Goal: Task Accomplishment & Management: Contribute content

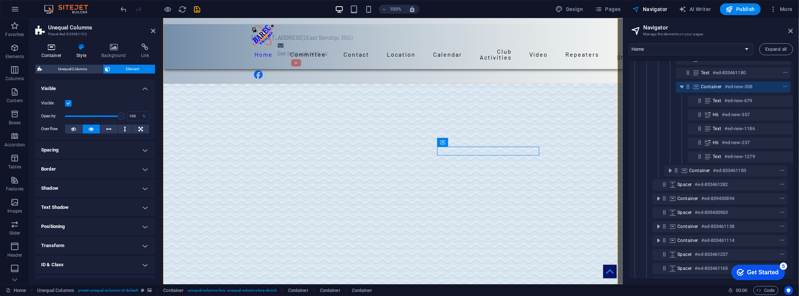
click at [51, 49] on icon at bounding box center [51, 46] width 32 height 7
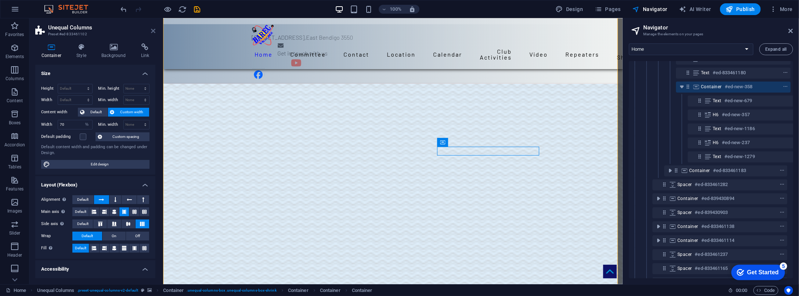
click at [151, 30] on icon at bounding box center [153, 31] width 4 height 6
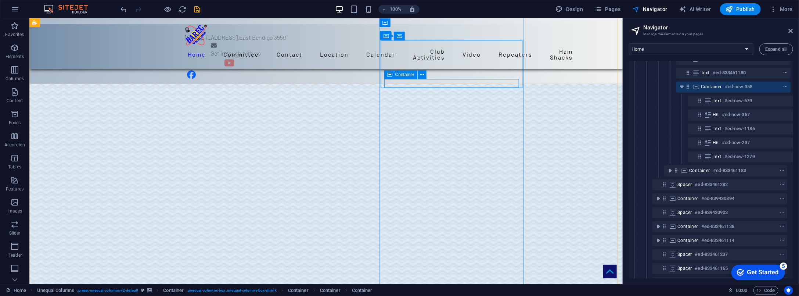
click at [640, 84] on div at bounding box center [771, 86] width 35 height 9
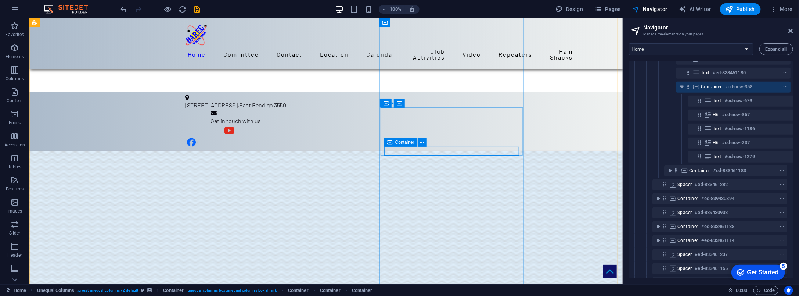
click at [640, 87] on h6 "#ed-new-358" at bounding box center [738, 86] width 28 height 9
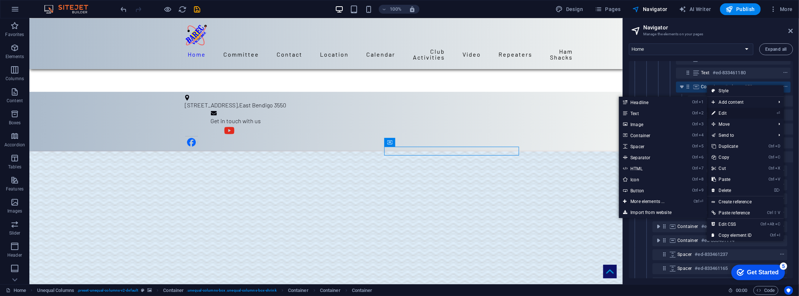
click at [640, 113] on link "⏎ Edit" at bounding box center [731, 113] width 49 height 11
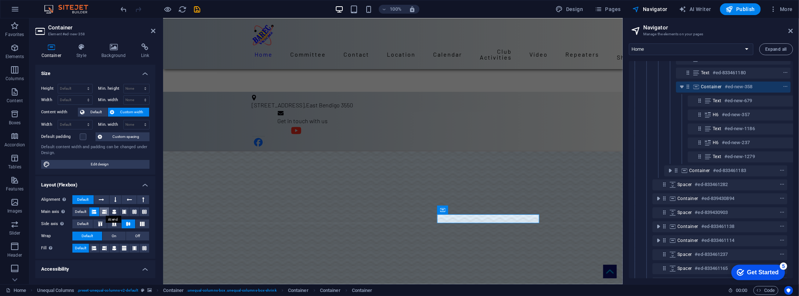
click at [103, 212] on icon at bounding box center [104, 211] width 4 height 9
click at [92, 211] on icon at bounding box center [94, 211] width 4 height 9
click at [112, 211] on icon at bounding box center [114, 211] width 4 height 9
click at [123, 212] on icon at bounding box center [124, 211] width 4 height 9
click at [135, 210] on icon at bounding box center [134, 211] width 4 height 9
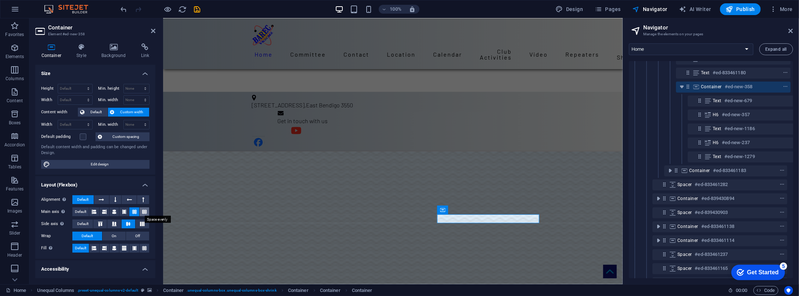
click at [142, 211] on icon at bounding box center [144, 211] width 4 height 9
click at [132, 210] on icon at bounding box center [134, 211] width 4 height 9
click at [115, 224] on icon at bounding box center [114, 223] width 9 height 4
click at [99, 223] on icon at bounding box center [100, 223] width 9 height 4
click at [113, 223] on icon at bounding box center [114, 223] width 9 height 4
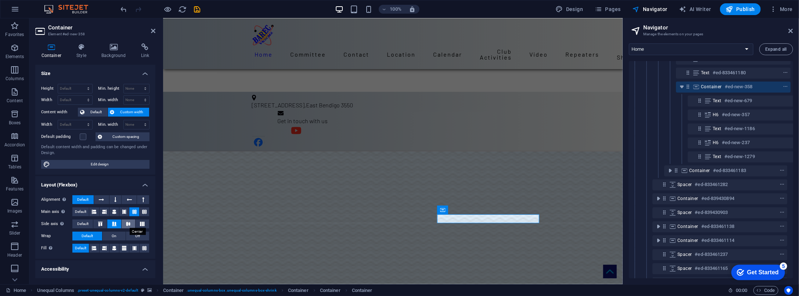
click at [127, 222] on icon at bounding box center [128, 223] width 9 height 4
click at [141, 222] on icon at bounding box center [142, 223] width 9 height 4
click at [126, 223] on icon at bounding box center [128, 223] width 9 height 4
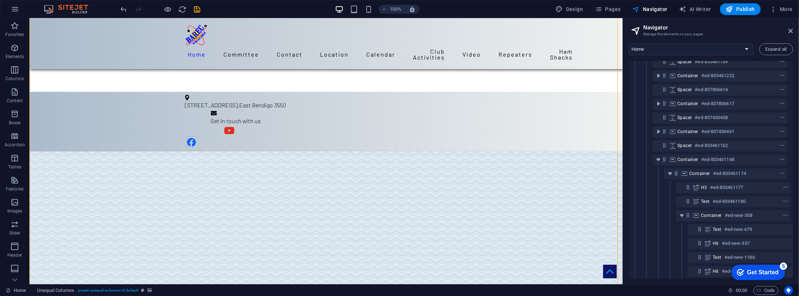
scroll to position [0, 3]
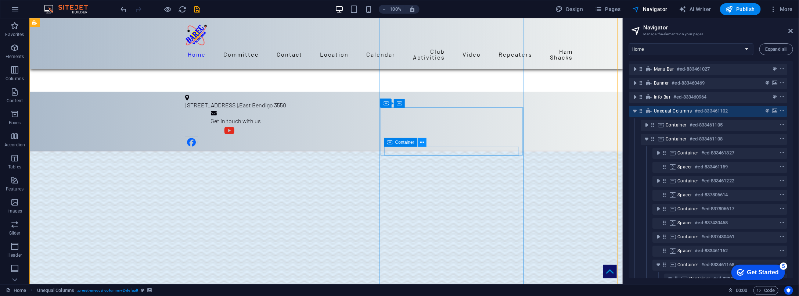
click at [423, 143] on icon at bounding box center [422, 142] width 4 height 8
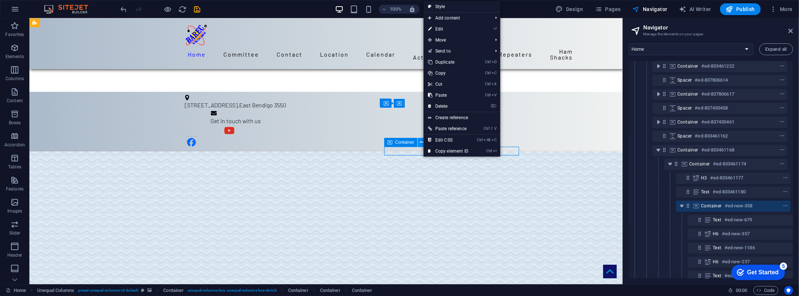
scroll to position [153, 3]
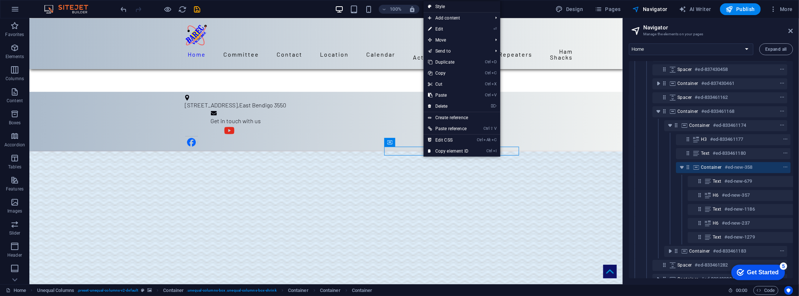
click at [445, 5] on link "Style" at bounding box center [461, 6] width 77 height 11
select select "%"
select select "rem"
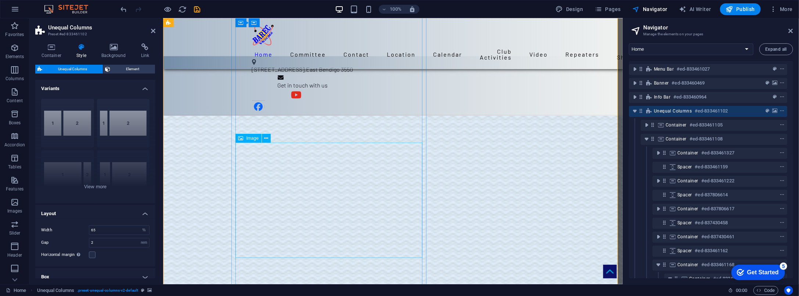
scroll to position [536, 0]
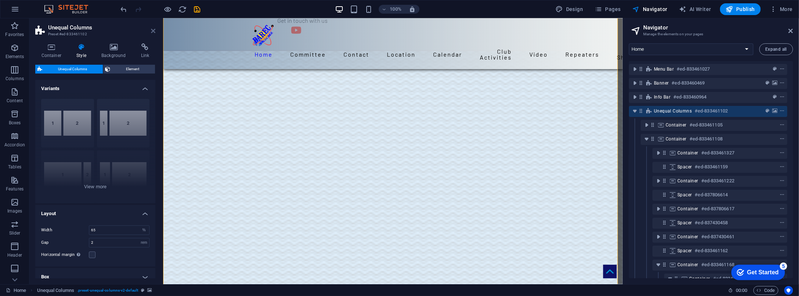
drag, startPoint x: 153, startPoint y: 29, endPoint x: 591, endPoint y: 126, distance: 448.1
click at [153, 29] on icon at bounding box center [153, 31] width 4 height 6
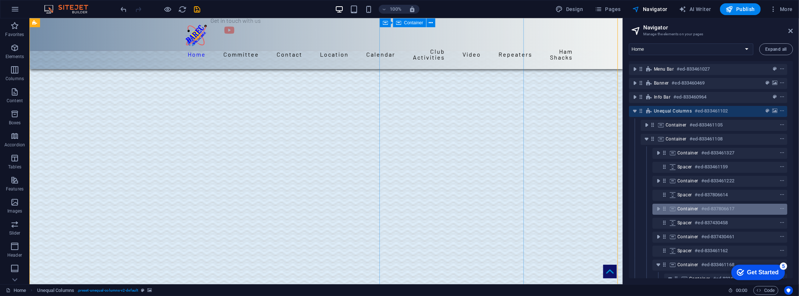
click at [640, 205] on h6 "#ed-837806617" at bounding box center [717, 208] width 33 height 9
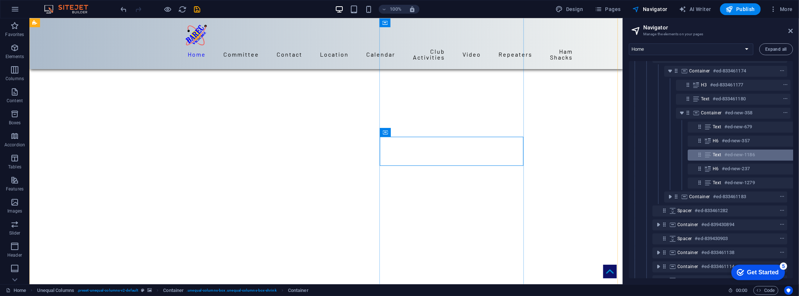
scroll to position [234, 3]
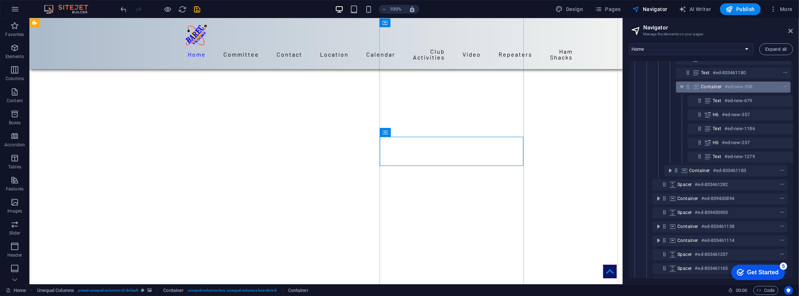
click at [640, 87] on h6 "#ed-new-358" at bounding box center [738, 86] width 28 height 9
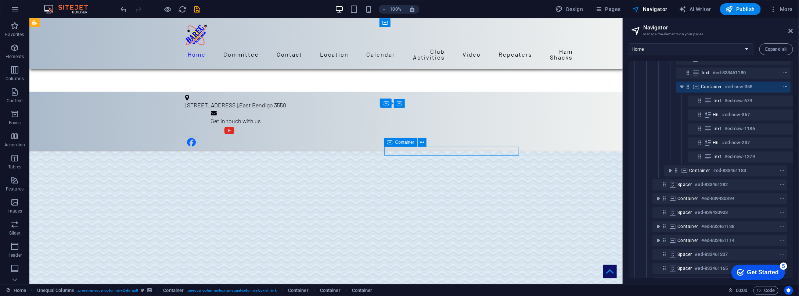
click at [640, 87] on icon "context-menu" at bounding box center [784, 86] width 5 height 5
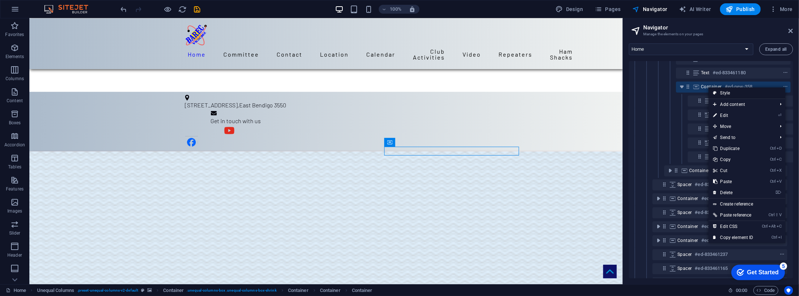
click at [640, 92] on link "Style" at bounding box center [746, 92] width 77 height 11
select select "%"
select select "rem"
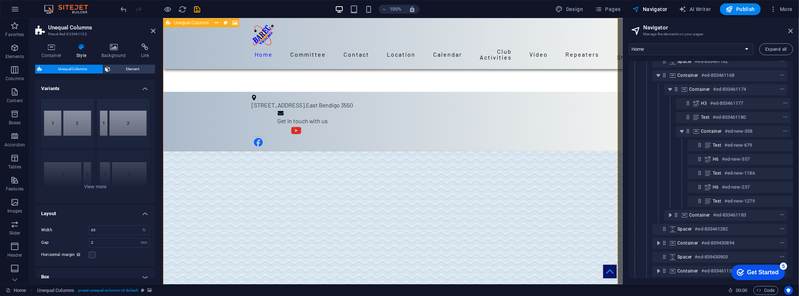
scroll to position [0, 3]
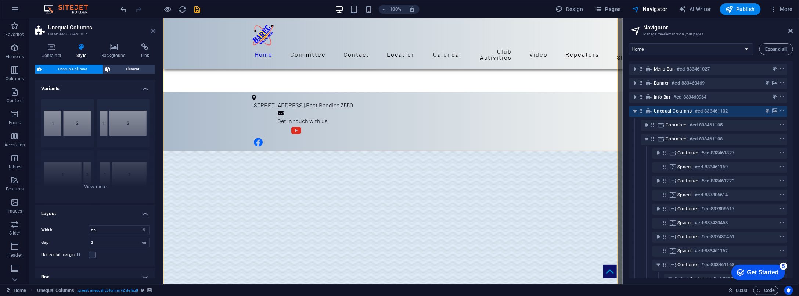
drag, startPoint x: 122, startPoint y: 13, endPoint x: 151, endPoint y: 32, distance: 34.6
click at [151, 32] on icon at bounding box center [153, 31] width 4 height 6
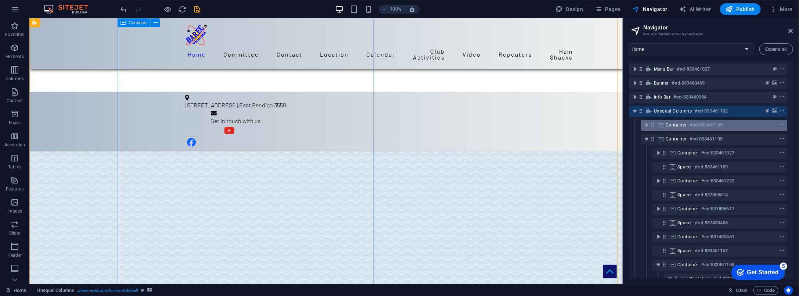
click at [640, 128] on h6 "#ed-833461105" at bounding box center [705, 124] width 33 height 9
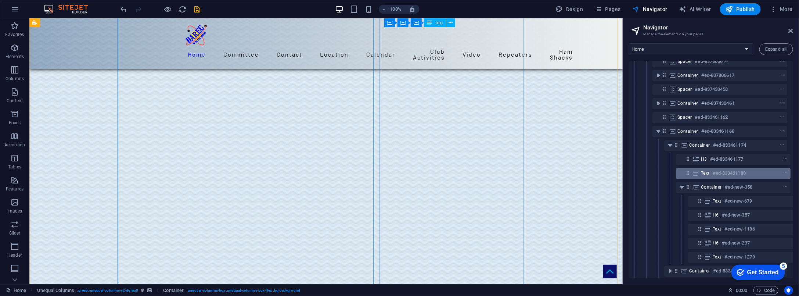
scroll to position [200, 3]
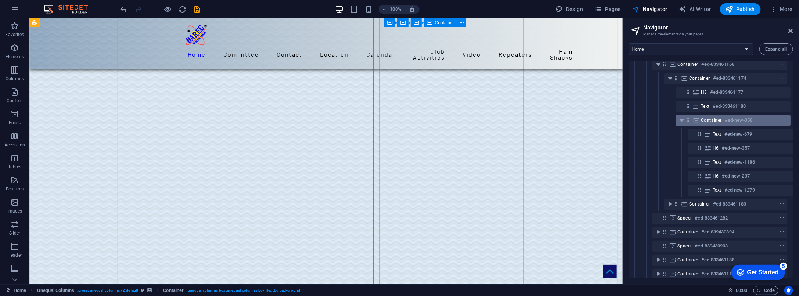
click at [640, 119] on span "Container" at bounding box center [711, 120] width 21 height 6
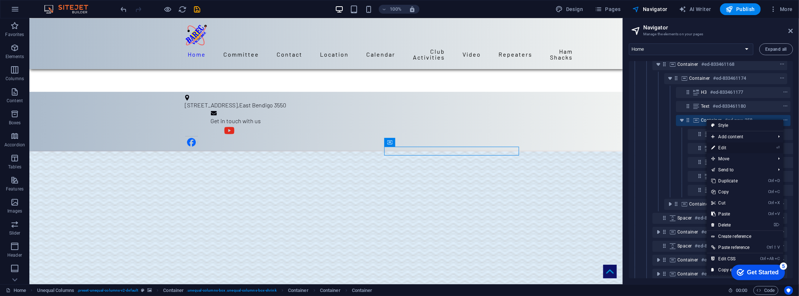
click at [640, 147] on link "⏎ Edit" at bounding box center [730, 147] width 49 height 11
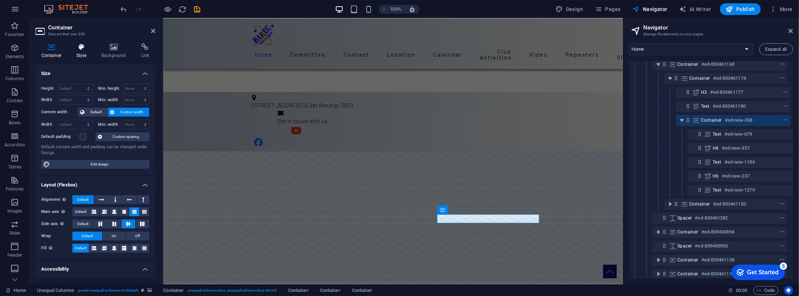
click at [82, 50] on icon at bounding box center [81, 46] width 22 height 7
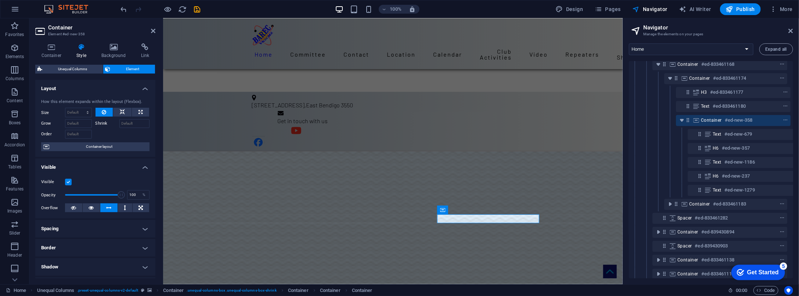
click at [82, 48] on icon at bounding box center [81, 46] width 22 height 7
click at [59, 51] on h4 "Container" at bounding box center [52, 50] width 35 height 15
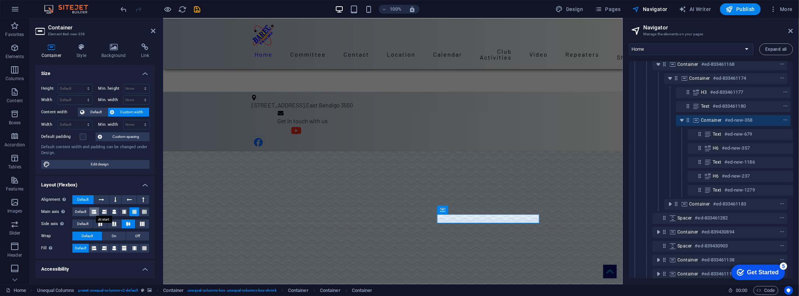
click at [93, 210] on icon at bounding box center [94, 211] width 4 height 9
click at [152, 30] on icon at bounding box center [153, 31] width 4 height 6
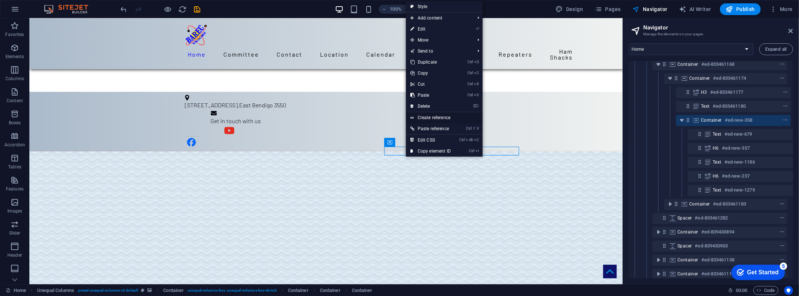
click at [430, 116] on link "Create reference" at bounding box center [444, 117] width 77 height 11
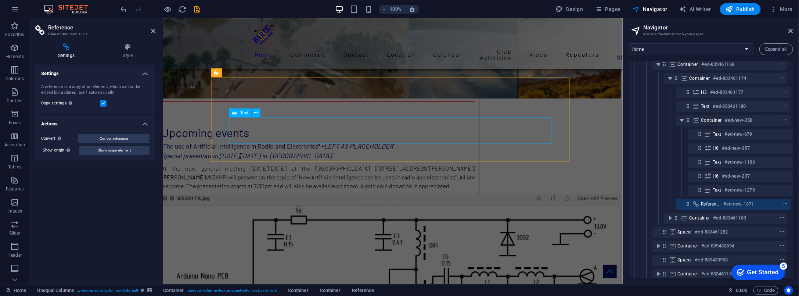
scroll to position [3818, 0]
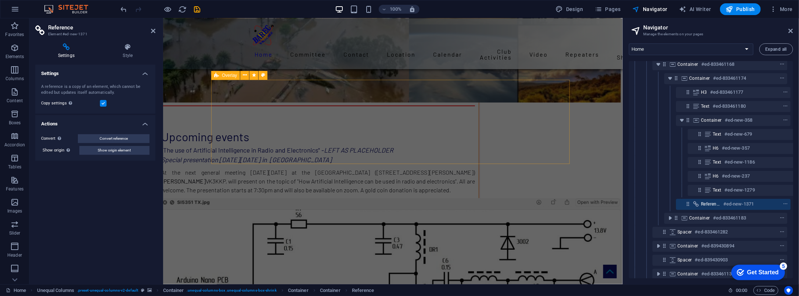
click at [225, 76] on span "Overlay" at bounding box center [229, 75] width 15 height 4
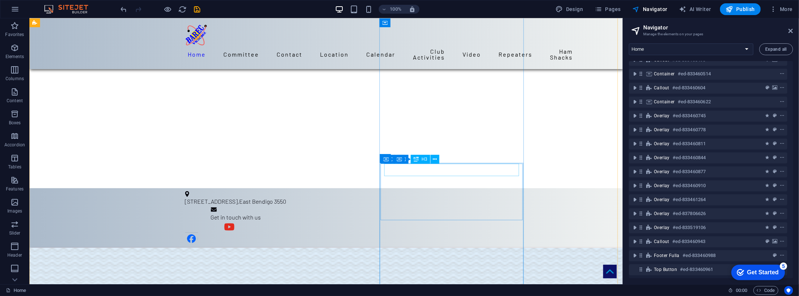
scroll to position [380, 0]
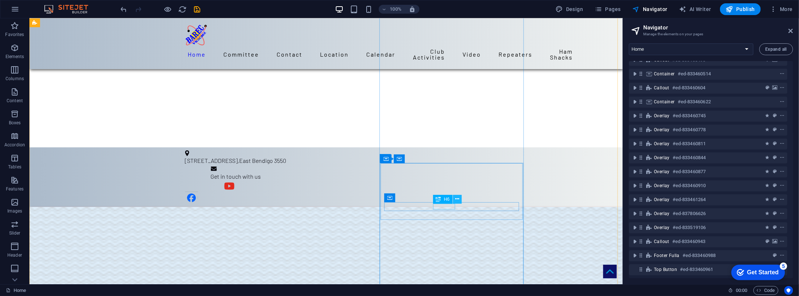
click at [458, 199] on icon at bounding box center [457, 199] width 4 height 8
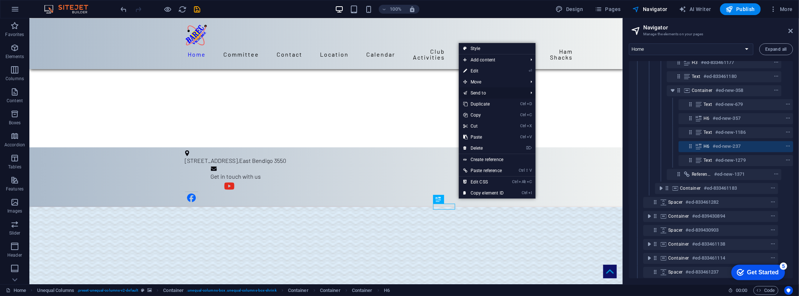
scroll to position [209, 13]
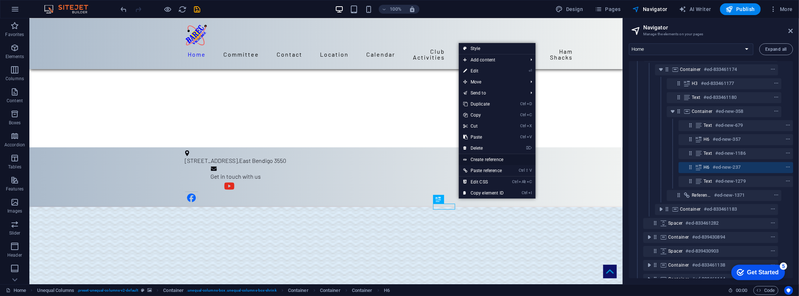
drag, startPoint x: 494, startPoint y: 158, endPoint x: 231, endPoint y: 109, distance: 268.0
click at [494, 158] on link "Create reference" at bounding box center [497, 159] width 77 height 11
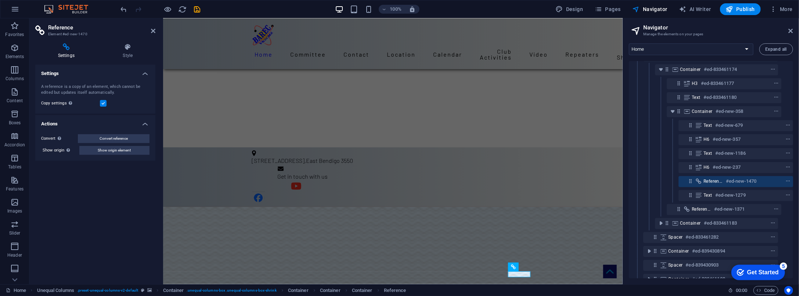
click at [64, 47] on icon at bounding box center [66, 46] width 62 height 7
click at [40, 27] on icon at bounding box center [40, 30] width 11 height 10
click at [149, 30] on h2 "Reference" at bounding box center [101, 27] width 107 height 7
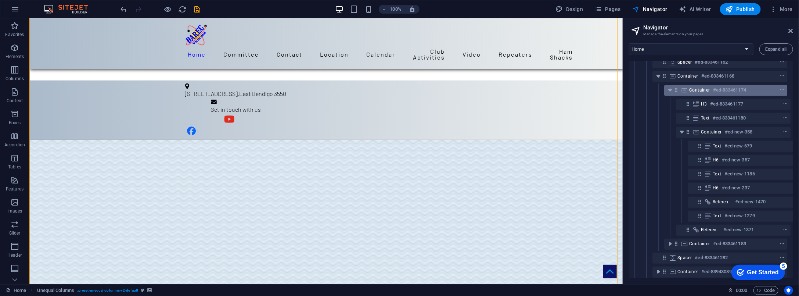
scroll to position [200, 3]
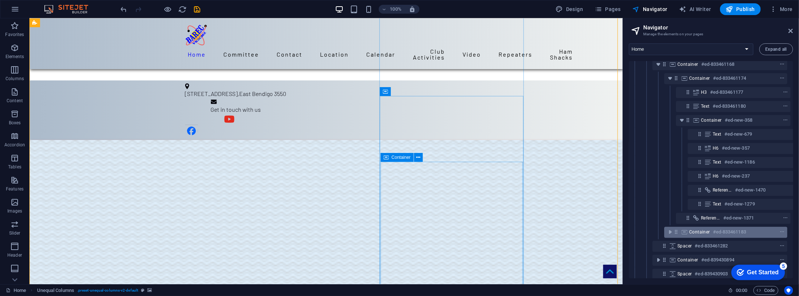
click at [640, 231] on div "Container #ed-833461183" at bounding box center [719, 231] width 61 height 9
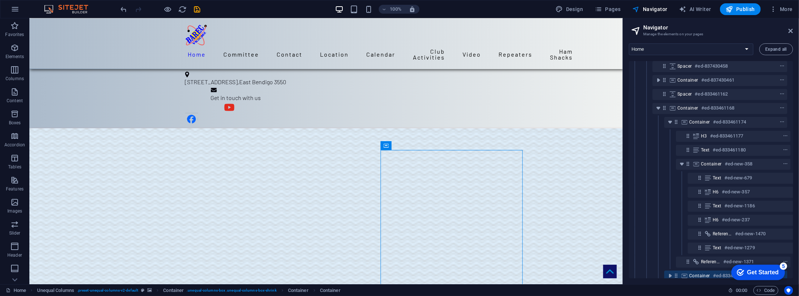
scroll to position [167, 3]
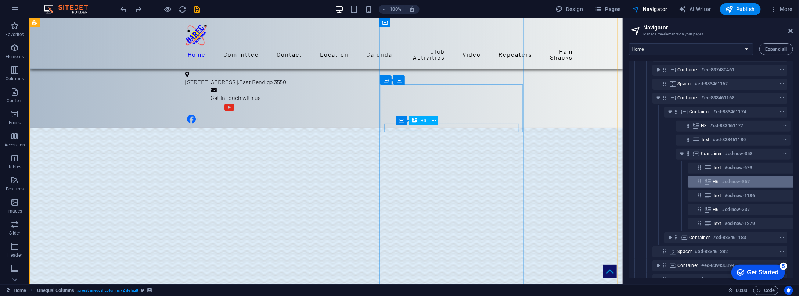
click at [640, 180] on h6 "#ed-new-357" at bounding box center [735, 181] width 28 height 9
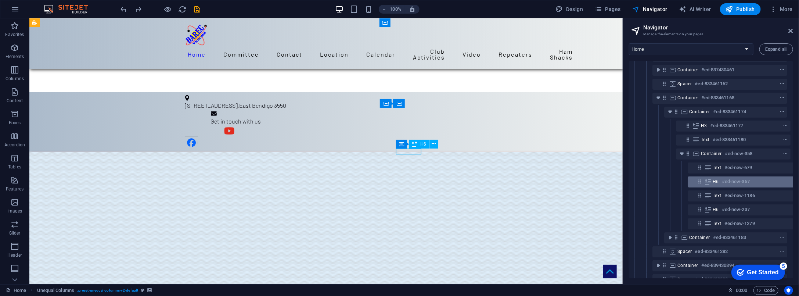
scroll to position [181, 13]
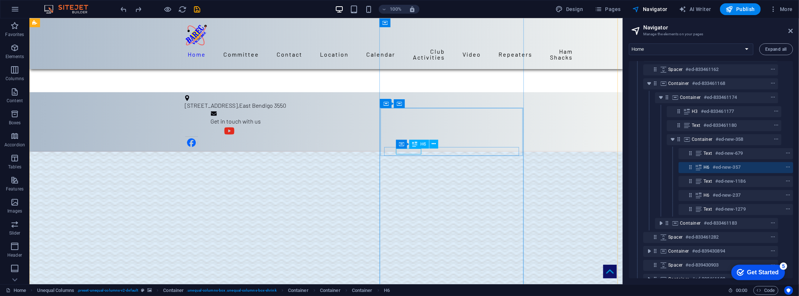
click at [640, 167] on h6 "#ed-new-357" at bounding box center [726, 167] width 28 height 9
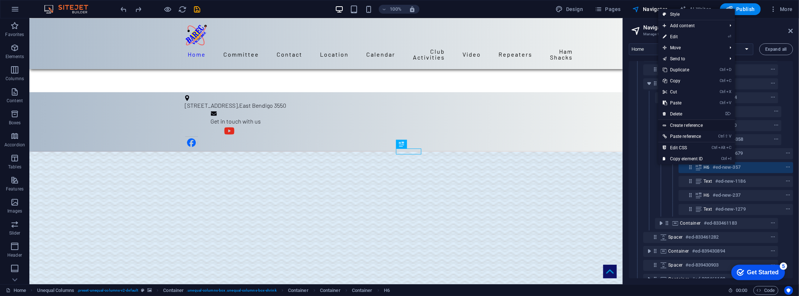
click at [640, 125] on link "Create reference" at bounding box center [696, 125] width 77 height 11
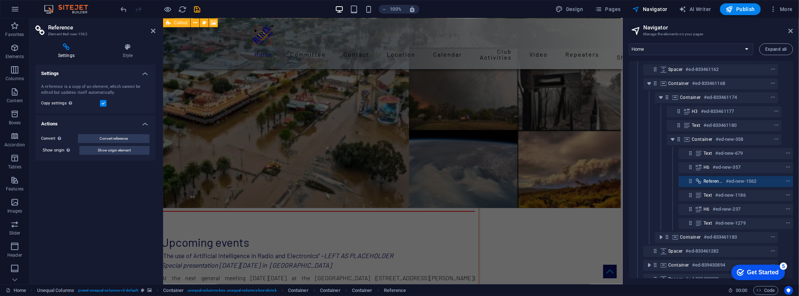
scroll to position [3840, 0]
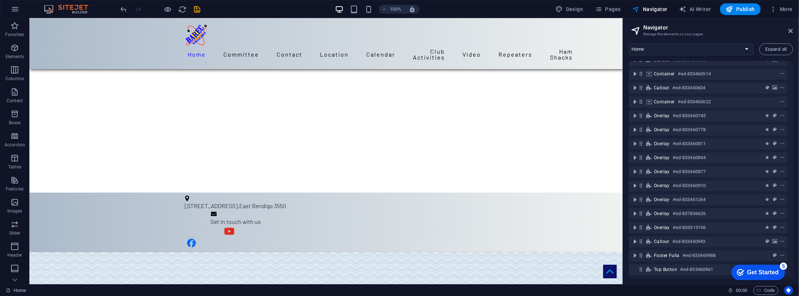
scroll to position [502, 0]
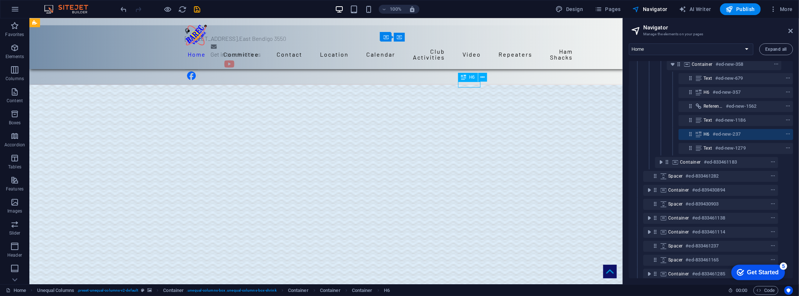
scroll to position [223, 13]
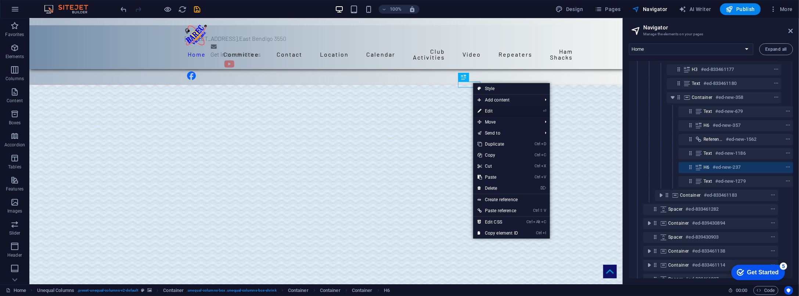
click at [488, 109] on link "⏎ Edit" at bounding box center [497, 110] width 49 height 11
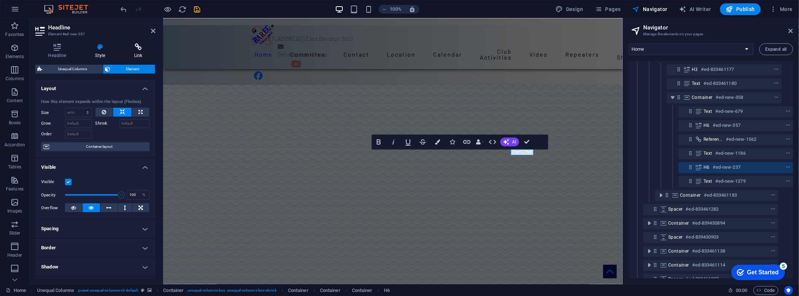
click at [137, 50] on icon at bounding box center [138, 46] width 34 height 7
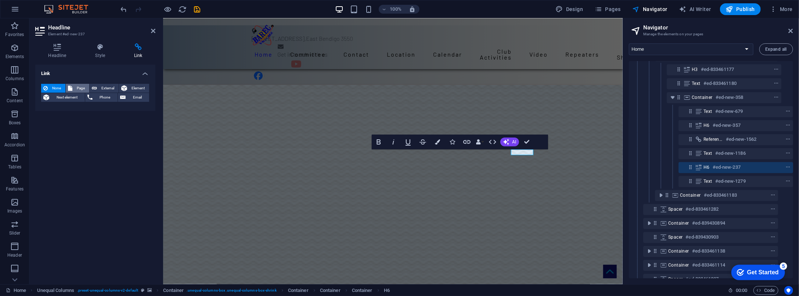
click at [77, 88] on span "Page" at bounding box center [81, 88] width 12 height 9
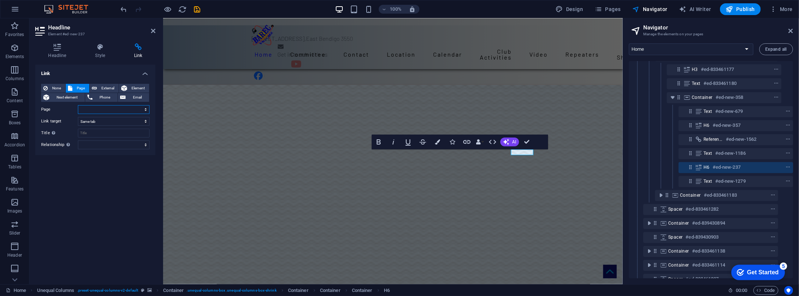
click at [140, 109] on select "Home Legal Notice Location Repeaters Committee MemberSites MemberSites 1 Calend…" at bounding box center [114, 109] width 72 height 9
select select "7"
click at [78, 105] on select "Home Legal Notice Location Repeaters Committee MemberSites MemberSites 1 Calend…" at bounding box center [114, 109] width 72 height 9
drag, startPoint x: 151, startPoint y: 28, endPoint x: 121, endPoint y: 9, distance: 35.1
click at [151, 28] on icon at bounding box center [153, 31] width 4 height 6
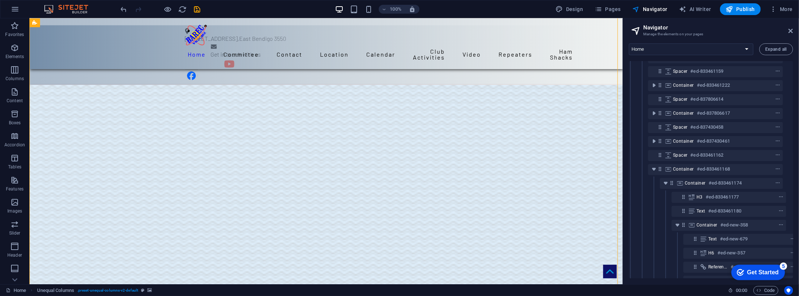
scroll to position [0, 3]
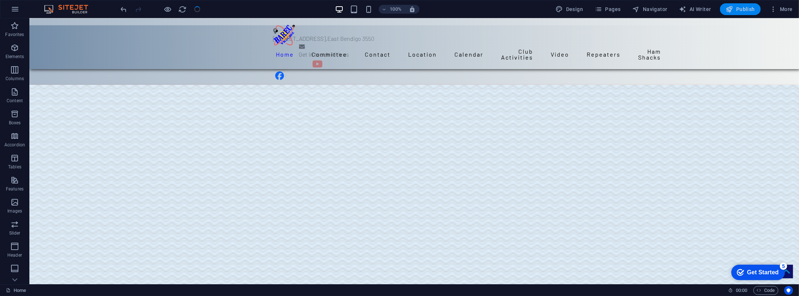
click at [640, 7] on span "Publish" at bounding box center [739, 9] width 29 height 7
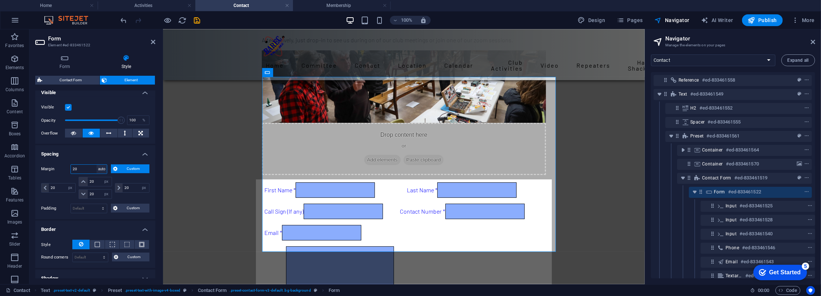
select select "DISABLED_OPTION_VALUE"
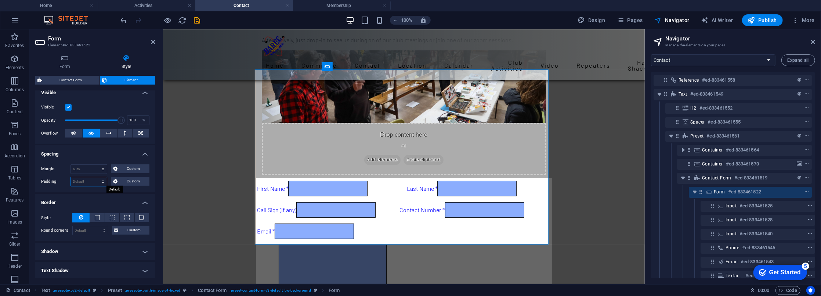
click at [93, 183] on select "Default px rem % vh vw Custom" at bounding box center [89, 181] width 36 height 9
select select "px"
click at [96, 177] on select "Default px rem % vh vw Custom" at bounding box center [89, 181] width 36 height 9
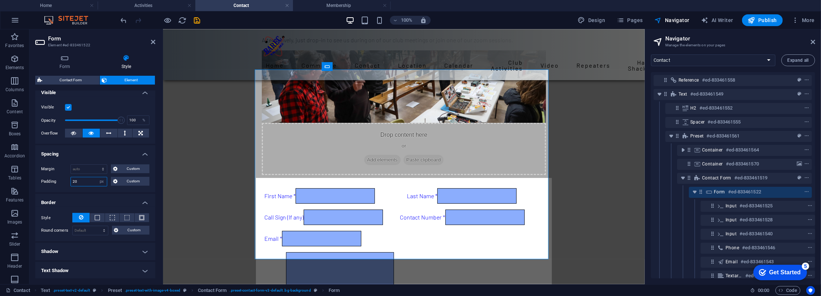
type input "20"
click at [89, 192] on ul "Layout How this element expands within the layout (Flexbox). Size Default auto …" at bounding box center [95, 190] width 120 height 370
click at [136, 187] on div "Margin Default auto px % rem vw vh Custom Custom auto px % rem vw vh auto px % …" at bounding box center [95, 175] width 120 height 34
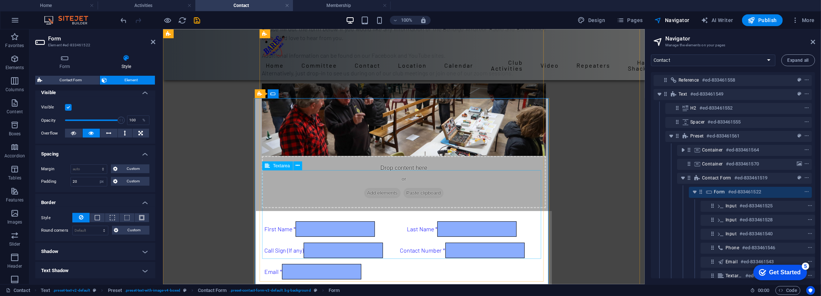
scroll to position [99, 0]
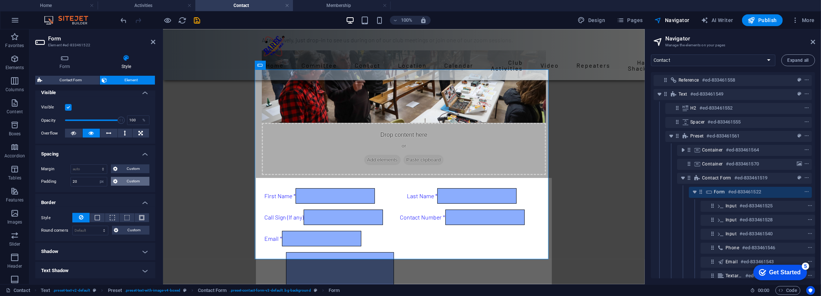
click at [125, 178] on span "Custom" at bounding box center [134, 181] width 28 height 9
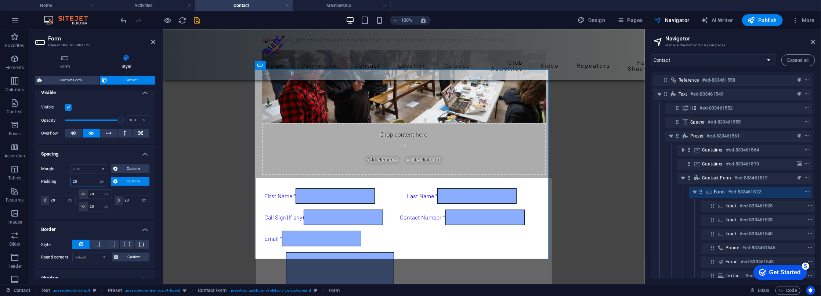
click at [95, 181] on input "20" at bounding box center [89, 181] width 36 height 9
click at [100, 181] on select "Default px rem % vh vw Custom" at bounding box center [102, 181] width 10 height 9
select select "default"
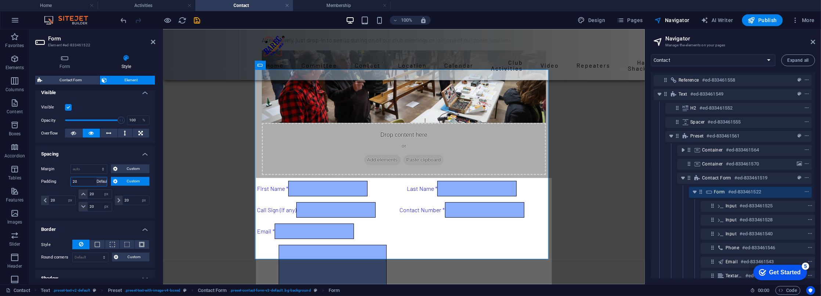
click at [97, 177] on select "Default px rem % vh vw Custom" at bounding box center [102, 181] width 10 height 9
select select "DISABLED_OPTION_VALUE"
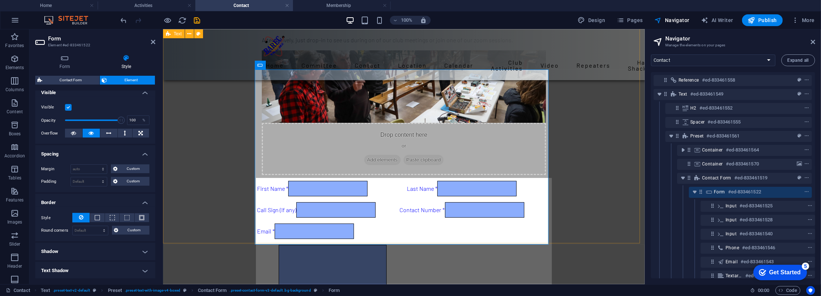
click at [207, 162] on div "Contact BAREC Please fill out the form below if you would like any information …" at bounding box center [404, 138] width 482 height 417
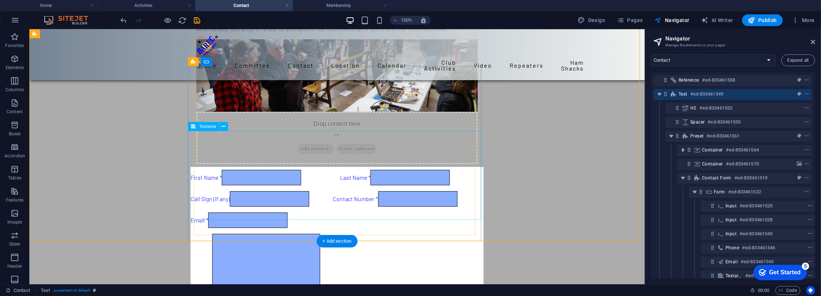
scroll to position [112, 0]
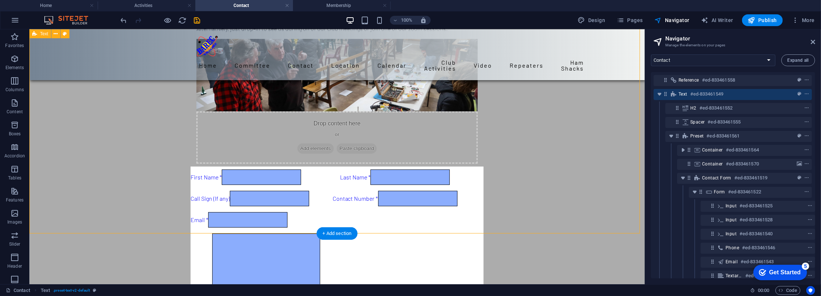
click at [143, 167] on div "Contact BAREC Please fill out the form below if you would like any information …" at bounding box center [336, 127] width 615 height 420
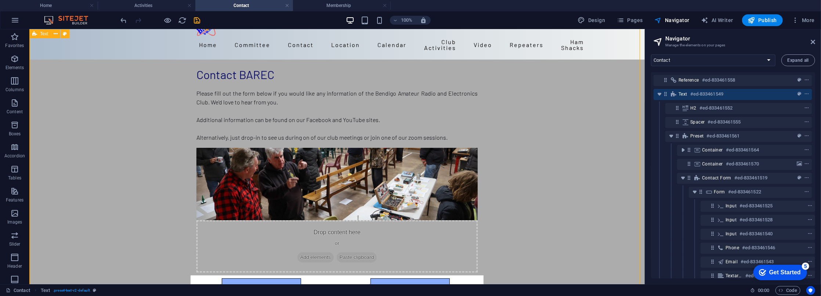
scroll to position [0, 0]
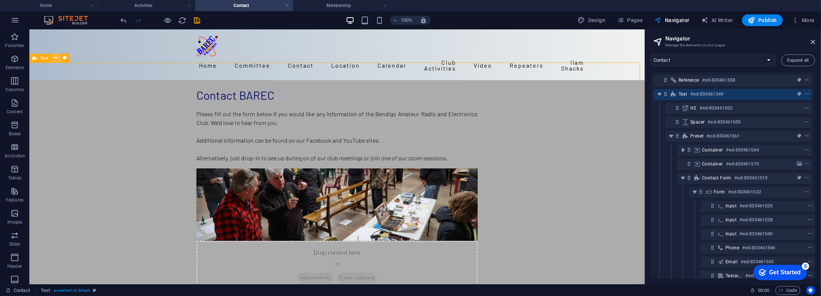
click at [55, 59] on icon at bounding box center [56, 58] width 4 height 8
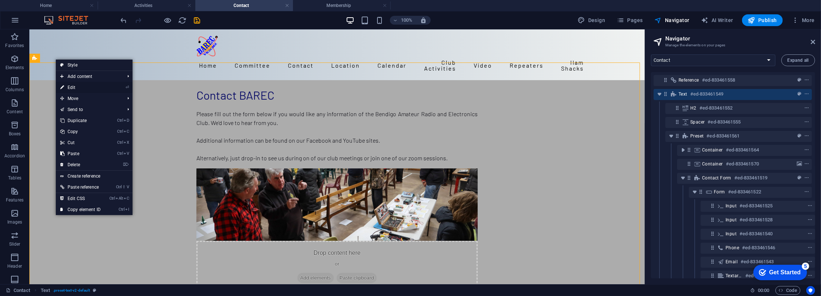
click at [73, 89] on link "⏎ Edit" at bounding box center [80, 87] width 49 height 11
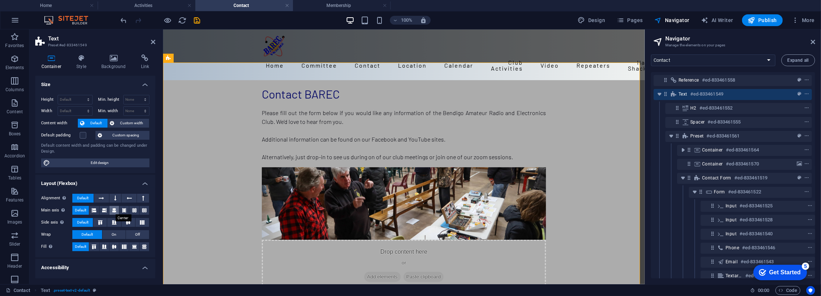
click at [113, 210] on icon at bounding box center [114, 210] width 4 height 9
click at [77, 211] on span "Default" at bounding box center [80, 210] width 11 height 9
click at [127, 220] on icon at bounding box center [128, 222] width 9 height 4
click at [80, 221] on span "Default" at bounding box center [82, 222] width 11 height 9
click at [141, 223] on icon at bounding box center [142, 222] width 9 height 4
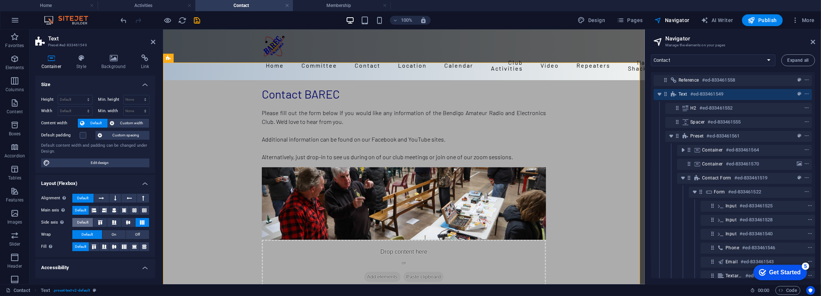
click at [82, 220] on span "Default" at bounding box center [82, 222] width 11 height 9
click at [112, 207] on icon at bounding box center [114, 210] width 4 height 9
click at [81, 207] on span "Default" at bounding box center [80, 210] width 11 height 9
click at [82, 133] on label at bounding box center [83, 135] width 7 height 7
click at [0, 0] on input "Default padding" at bounding box center [0, 0] width 0 height 0
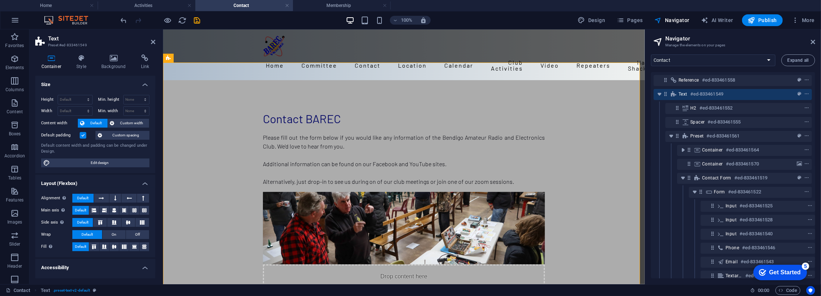
click at [83, 134] on label at bounding box center [83, 135] width 7 height 7
click at [0, 0] on input "Default padding" at bounding box center [0, 0] width 0 height 0
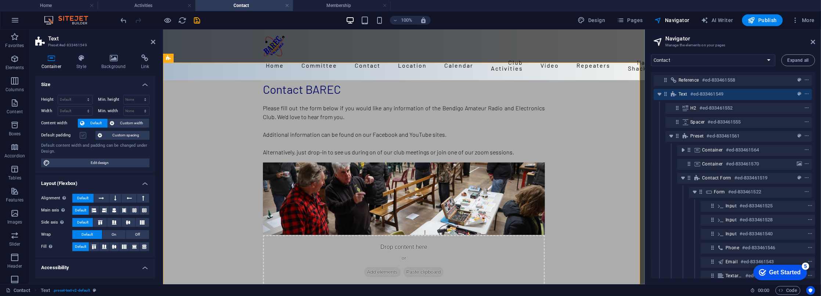
click at [84, 134] on label at bounding box center [83, 135] width 7 height 7
click at [0, 0] on input "Default padding" at bounding box center [0, 0] width 0 height 0
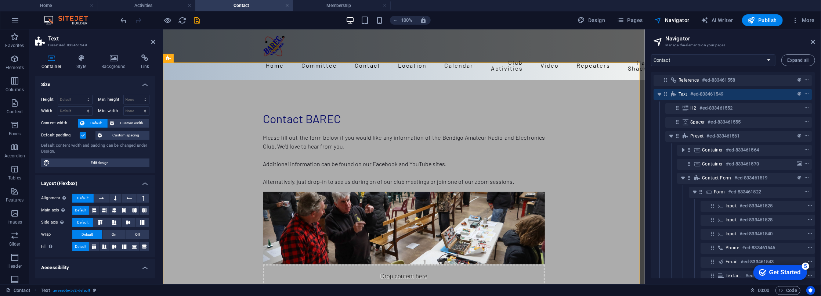
click at [84, 134] on label at bounding box center [83, 135] width 7 height 7
click at [0, 0] on input "Default padding" at bounding box center [0, 0] width 0 height 0
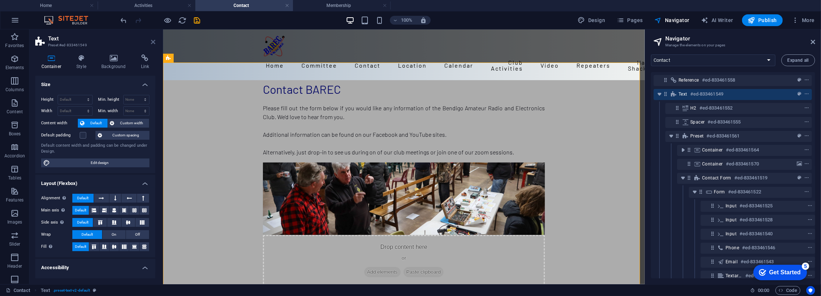
click at [154, 41] on icon at bounding box center [153, 42] width 4 height 6
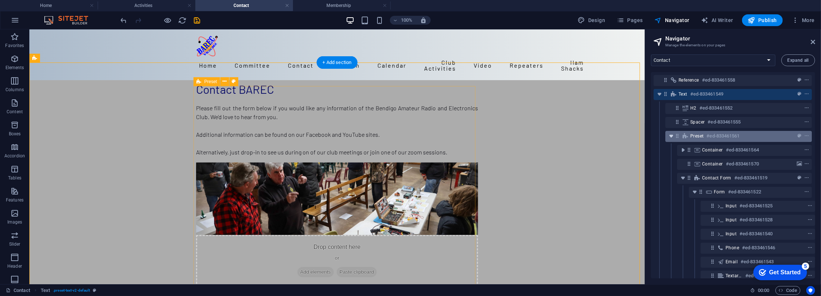
click at [669, 136] on icon "toggle-expand" at bounding box center [670, 135] width 7 height 7
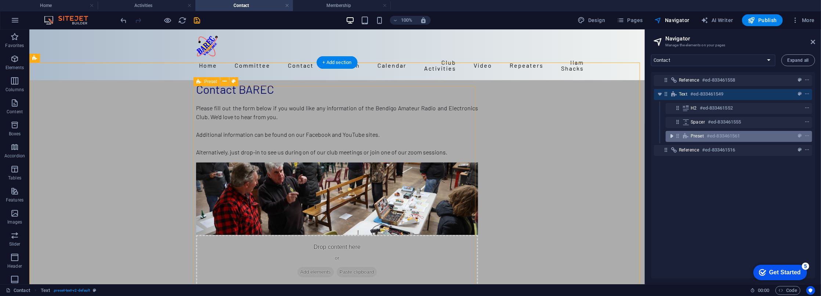
click at [669, 136] on icon "toggle-expand" at bounding box center [671, 135] width 7 height 7
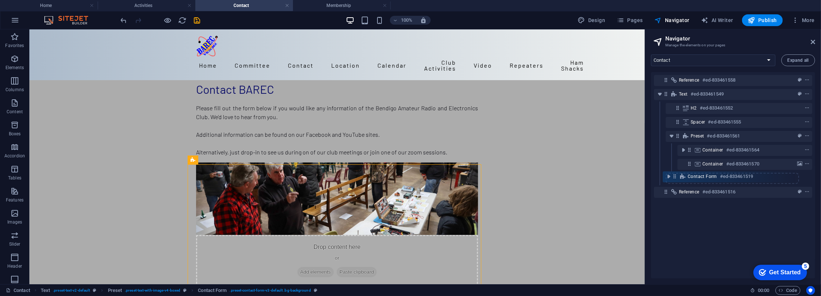
drag, startPoint x: 690, startPoint y: 179, endPoint x: 671, endPoint y: 177, distance: 18.4
click at [671, 177] on div "Reference #ed-833461558 Text #ed-833461549 H2 #ed-833461552 Spacer #ed-83346155…" at bounding box center [733, 175] width 164 height 206
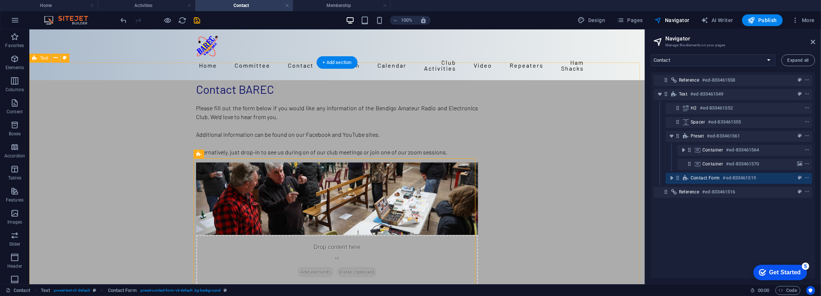
click at [577, 170] on div "Contact BAREC Please fill out the form below if you would like any information …" at bounding box center [336, 268] width 615 height 377
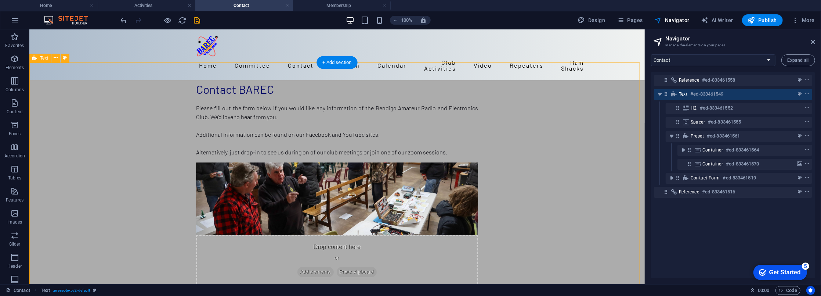
click at [554, 139] on div "Contact BAREC Please fill out the form below if you would like any information …" at bounding box center [336, 268] width 615 height 377
click at [534, 143] on div "Contact BAREC Please fill out the form below if you would like any information …" at bounding box center [336, 268] width 615 height 377
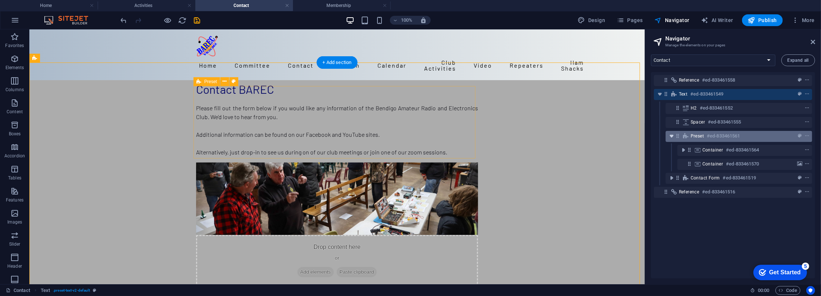
click at [671, 137] on icon "toggle-expand" at bounding box center [671, 135] width 7 height 7
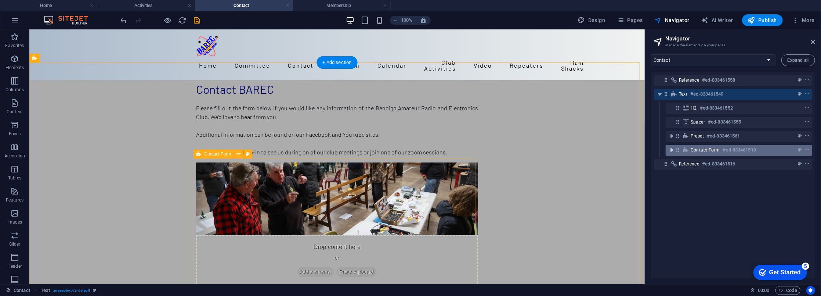
click at [671, 151] on icon "toggle-expand" at bounding box center [671, 149] width 7 height 7
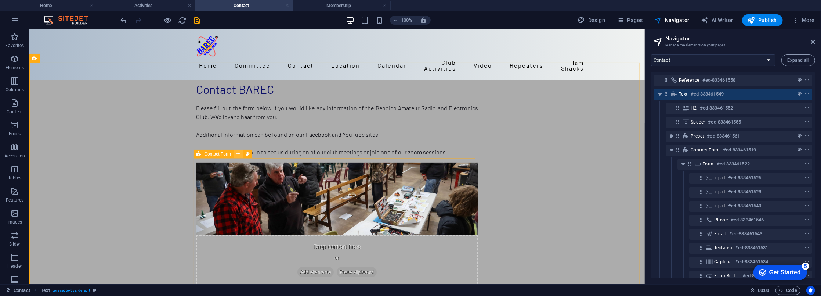
click at [238, 154] on icon at bounding box center [239, 154] width 4 height 8
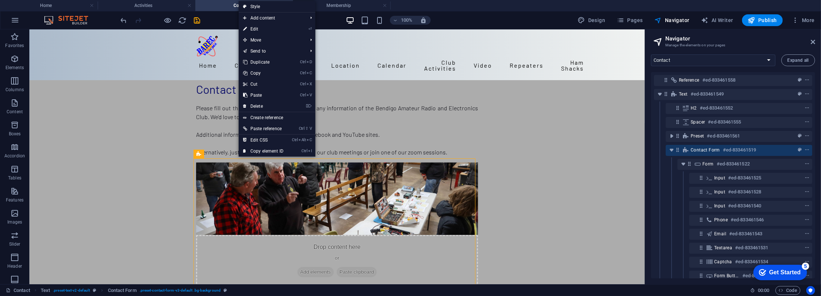
click at [258, 29] on link "⏎ Edit" at bounding box center [263, 28] width 49 height 11
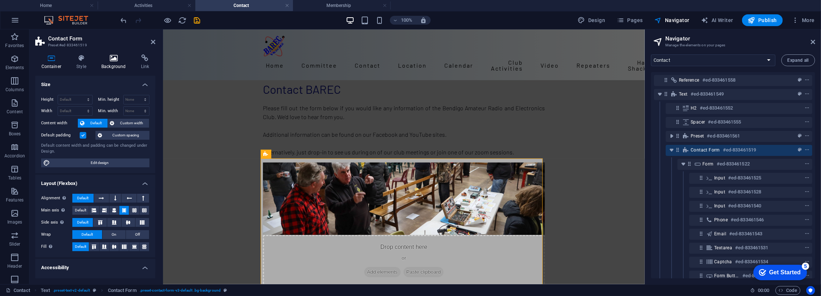
click at [114, 65] on h4 "Background" at bounding box center [115, 61] width 40 height 15
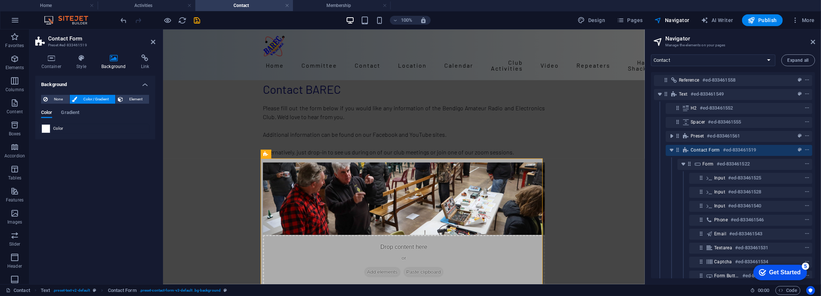
click at [47, 129] on span at bounding box center [46, 128] width 8 height 8
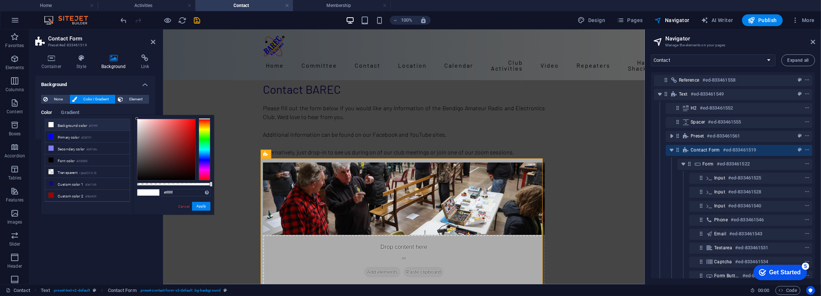
click at [48, 129] on li "Background color #ffffff" at bounding box center [87, 125] width 84 height 12
drag, startPoint x: 204, startPoint y: 206, endPoint x: 40, endPoint y: 177, distance: 166.7
click at [204, 206] on button "Apply" at bounding box center [201, 206] width 18 height 9
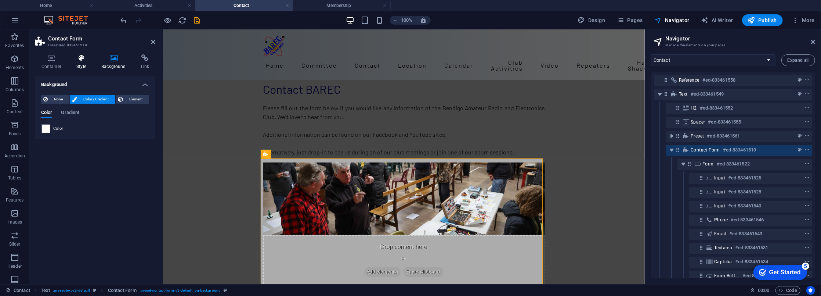
click at [77, 57] on icon at bounding box center [81, 57] width 22 height 7
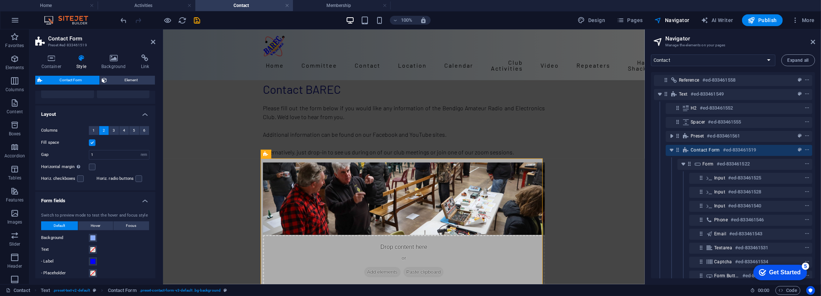
scroll to position [100, 0]
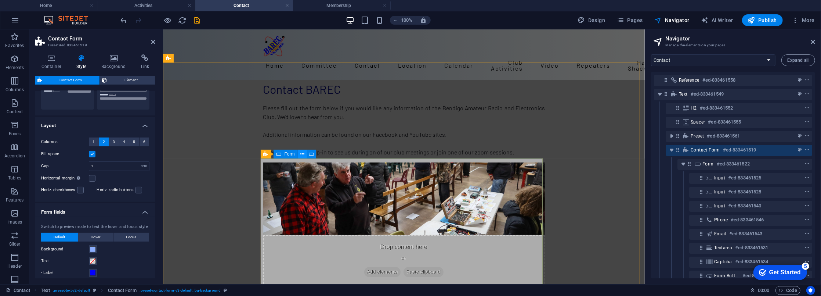
click at [301, 154] on icon at bounding box center [302, 154] width 4 height 8
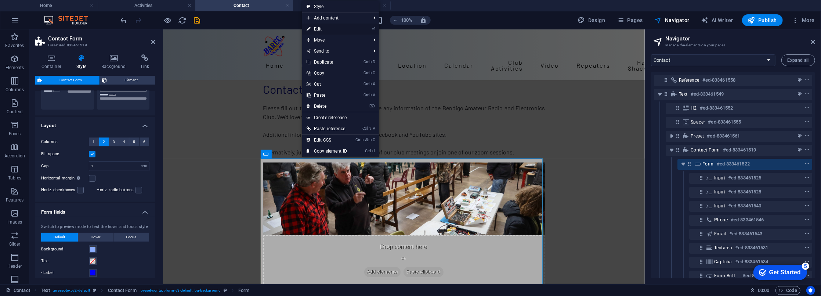
click at [319, 28] on link "⏎ Edit" at bounding box center [326, 28] width 49 height 11
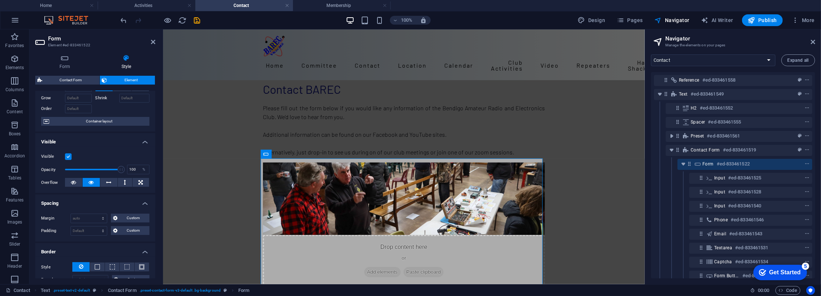
scroll to position [66, 0]
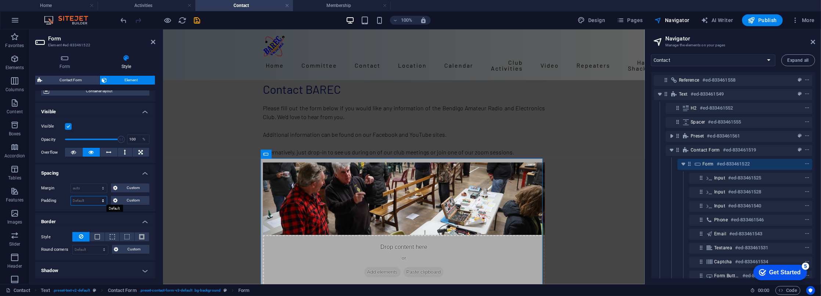
click at [101, 198] on select "Default px rem % vh vw Custom" at bounding box center [89, 200] width 36 height 9
select select "px"
click at [96, 196] on select "Default px rem % vh vw Custom" at bounding box center [89, 200] width 36 height 9
type input "20"
click at [583, 207] on div "Contact BAREC Please fill out the form below if you would like any information …" at bounding box center [404, 276] width 482 height 392
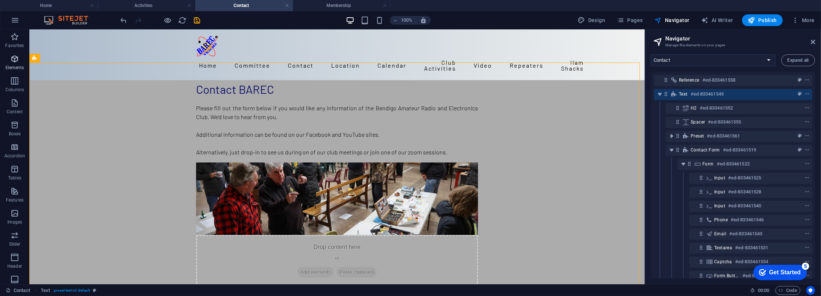
click at [12, 58] on icon "button" at bounding box center [14, 58] width 9 height 9
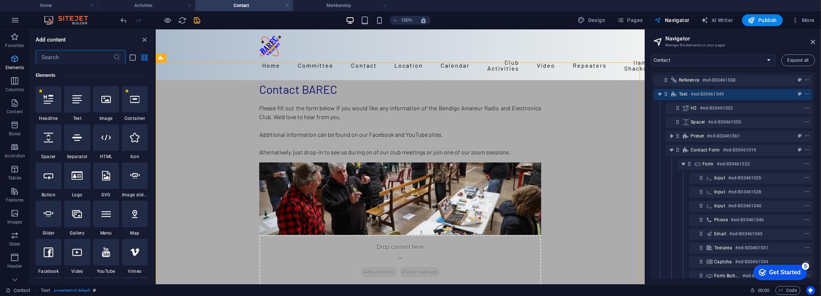
scroll to position [78, 0]
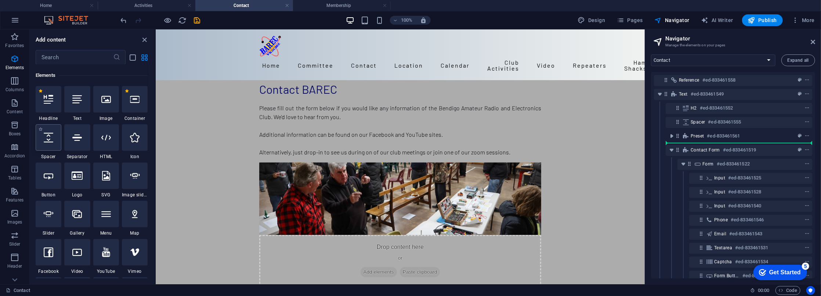
select select "px"
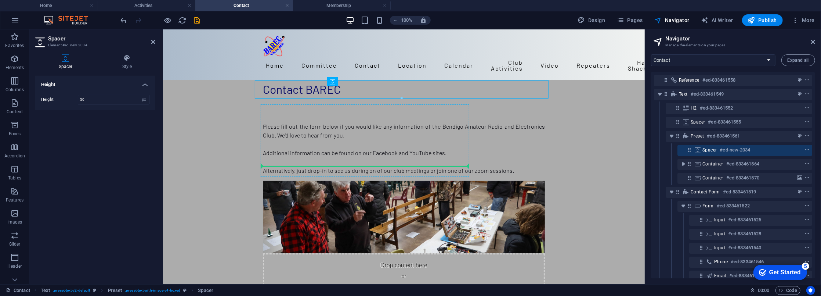
drag, startPoint x: 496, startPoint y: 111, endPoint x: 328, endPoint y: 152, distance: 172.8
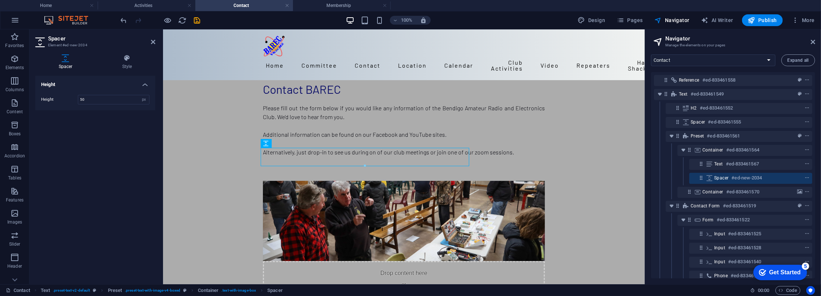
click at [234, 146] on div "Contact BAREC Please fill out the form below if you would like any information …" at bounding box center [404, 289] width 482 height 418
click at [121, 20] on icon "undo" at bounding box center [124, 20] width 8 height 8
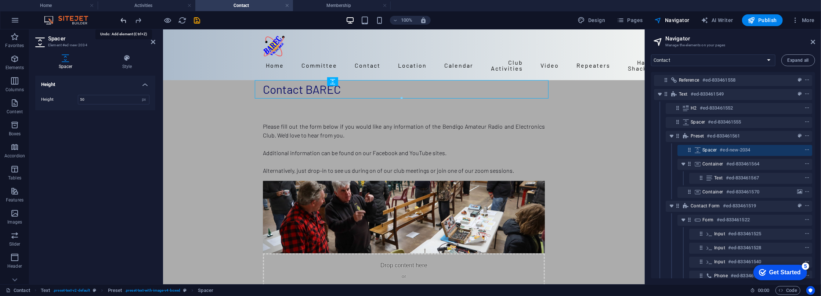
click at [121, 20] on icon "undo" at bounding box center [124, 20] width 8 height 8
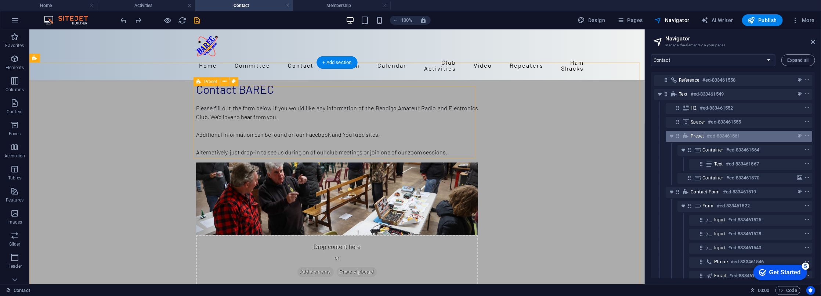
drag, startPoint x: 670, startPoint y: 134, endPoint x: 685, endPoint y: 136, distance: 15.2
click at [670, 134] on icon "toggle-expand" at bounding box center [671, 135] width 7 height 7
click at [698, 135] on span "Preset" at bounding box center [697, 136] width 13 height 6
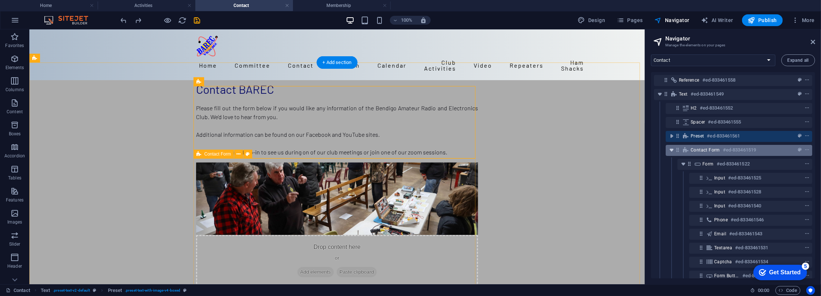
click at [671, 149] on icon "toggle-expand" at bounding box center [671, 149] width 7 height 7
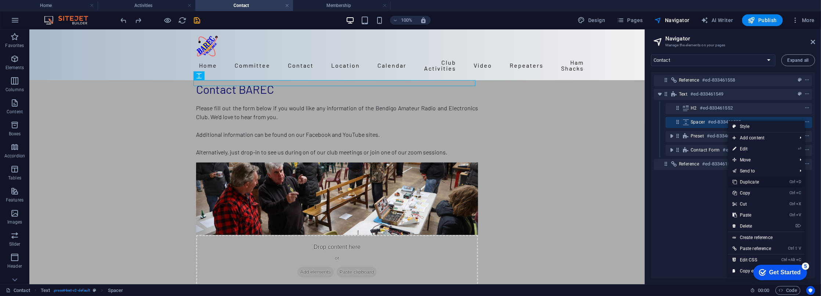
click at [756, 181] on link "Ctrl D Duplicate" at bounding box center [752, 181] width 49 height 11
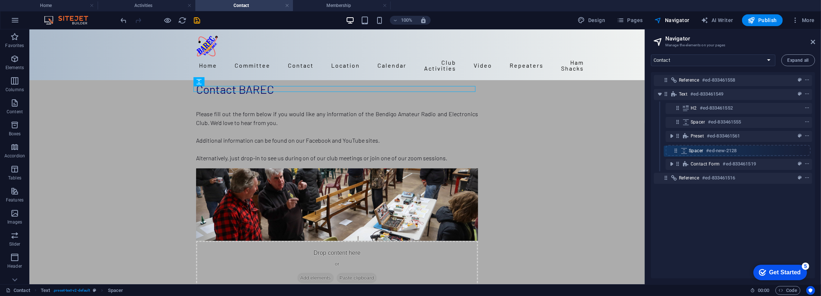
drag, startPoint x: 678, startPoint y: 136, endPoint x: 676, endPoint y: 153, distance: 16.6
click at [676, 153] on div "Reference #ed-833461558 Text #ed-833461549 H2 #ed-833461552 Spacer #ed-83346155…" at bounding box center [733, 175] width 164 height 206
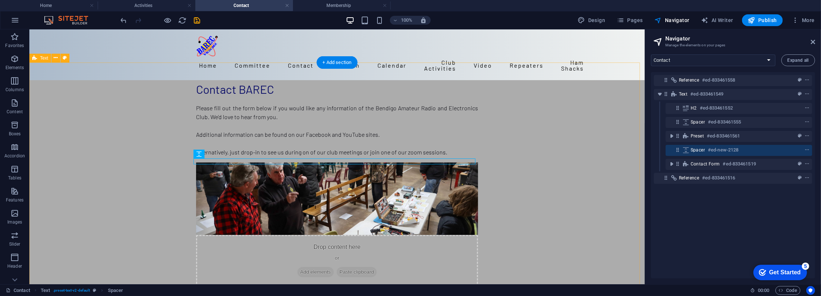
click at [493, 154] on div "Contact BAREC Please fill out the form below if you would like any information …" at bounding box center [336, 279] width 615 height 398
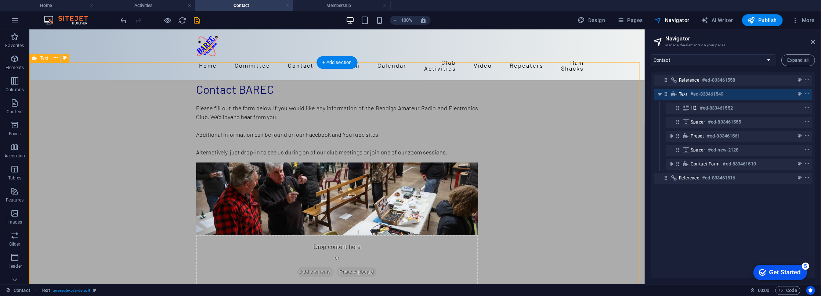
click at [542, 171] on div "Contact BAREC Please fill out the form below if you would like any information …" at bounding box center [336, 279] width 615 height 398
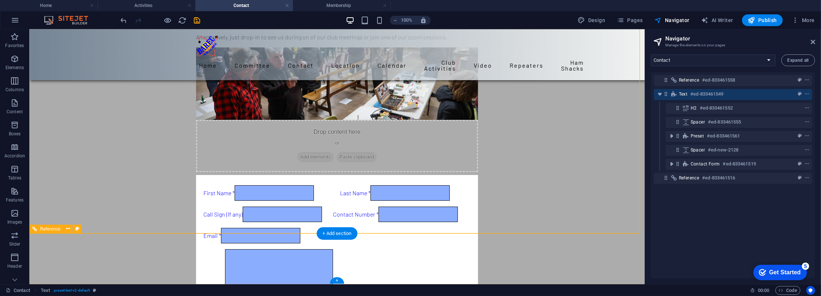
scroll to position [120, 0]
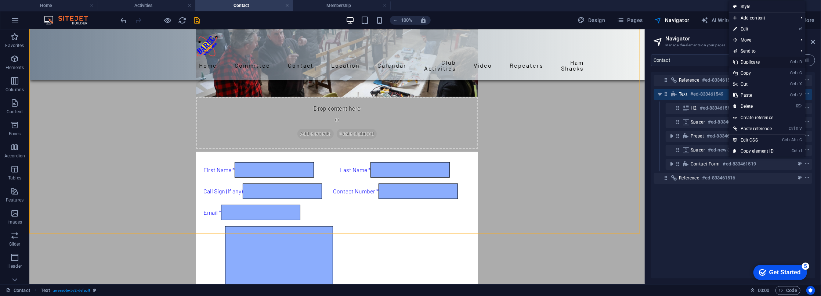
click at [754, 62] on link "Ctrl D Duplicate" at bounding box center [753, 62] width 49 height 11
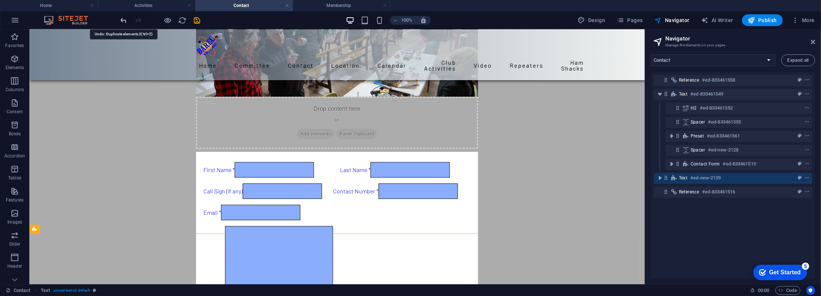
click at [123, 21] on icon "undo" at bounding box center [124, 20] width 8 height 8
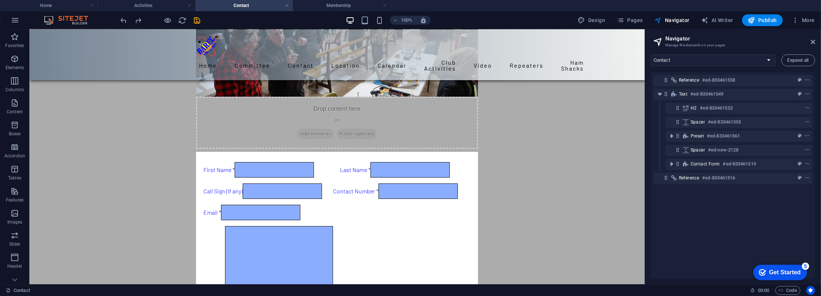
click at [773, 216] on div "Reference #ed-833461558 Text #ed-833461549 H2 #ed-833461552 Spacer #ed-83346155…" at bounding box center [733, 175] width 164 height 206
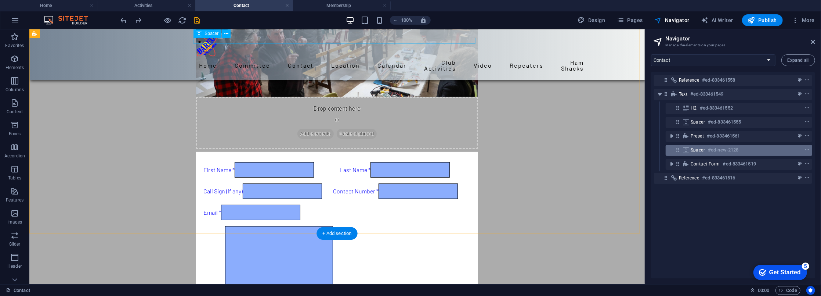
click at [754, 150] on div "Spacer #ed-new-2128" at bounding box center [733, 149] width 85 height 9
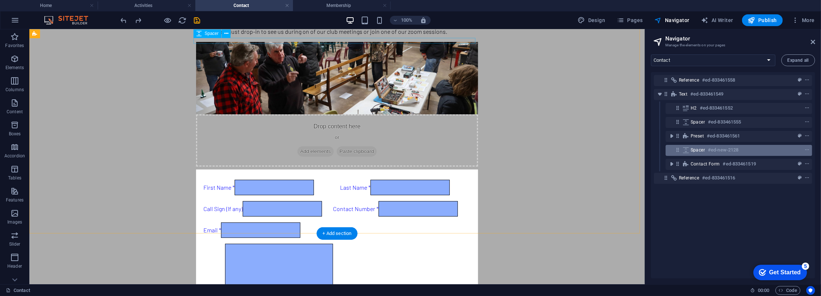
scroll to position [4, 0]
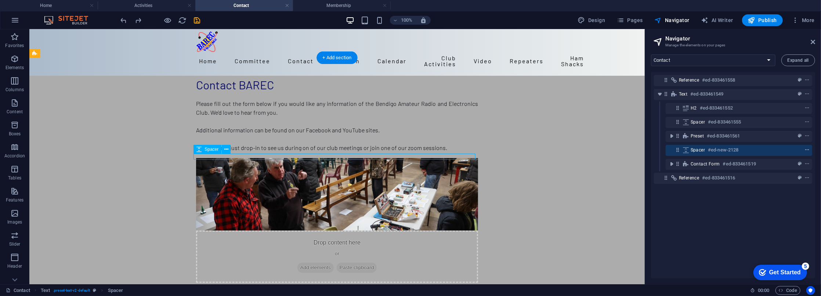
click at [808, 149] on icon "context-menu" at bounding box center [806, 149] width 5 height 5
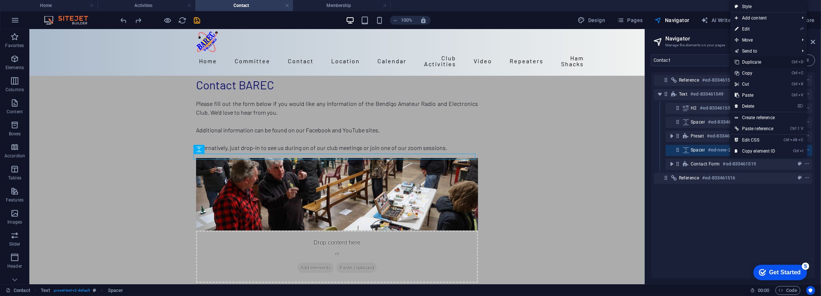
click at [748, 61] on link "Ctrl D Duplicate" at bounding box center [754, 62] width 49 height 11
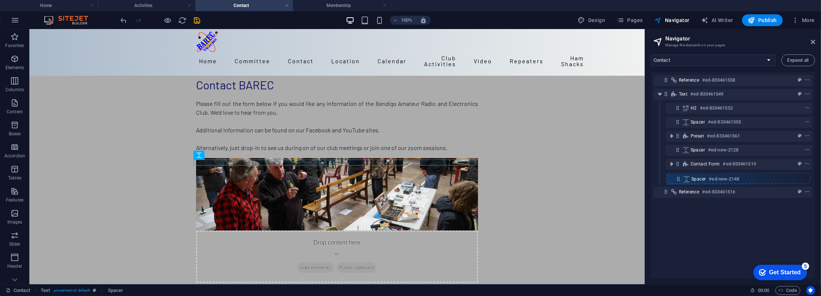
drag, startPoint x: 677, startPoint y: 165, endPoint x: 680, endPoint y: 183, distance: 18.2
click at [680, 183] on div "Reference #ed-833461558 Text #ed-833461549 H2 #ed-833461552 Spacer #ed-83346155…" at bounding box center [733, 175] width 164 height 206
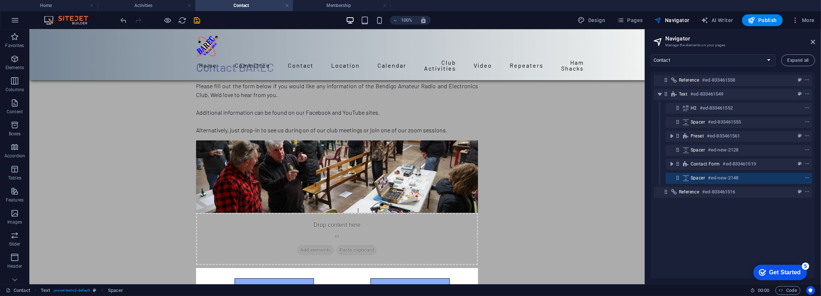
scroll to position [126, 0]
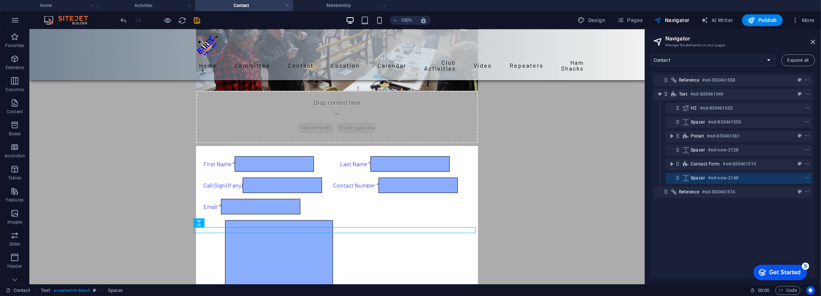
click at [712, 225] on div "Reference #ed-833461558 Text #ed-833461549 H2 #ed-833461552 Spacer #ed-83346155…" at bounding box center [733, 175] width 164 height 206
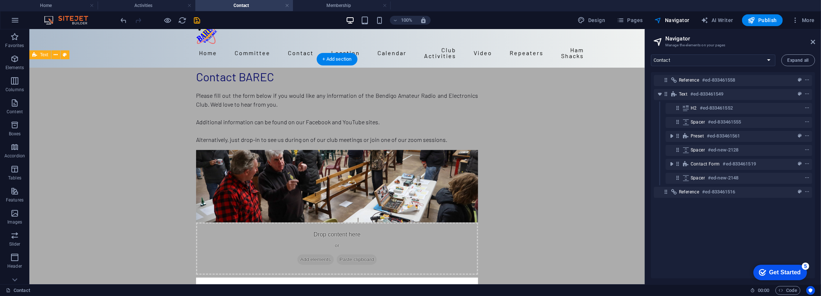
scroll to position [0, 0]
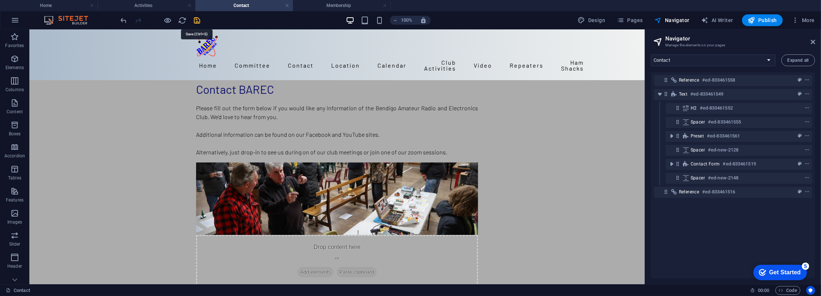
click at [195, 18] on icon "save" at bounding box center [197, 20] width 8 height 8
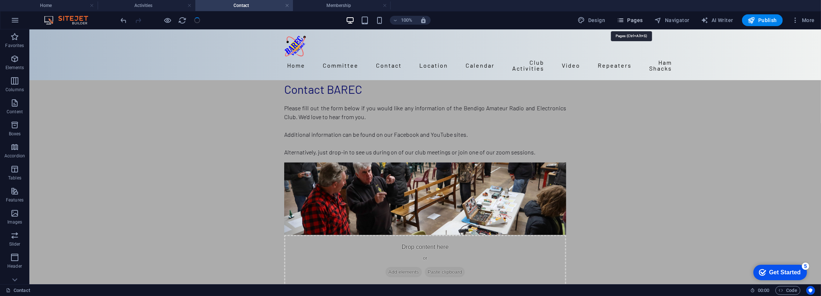
click at [633, 18] on span "Pages" at bounding box center [630, 20] width 26 height 7
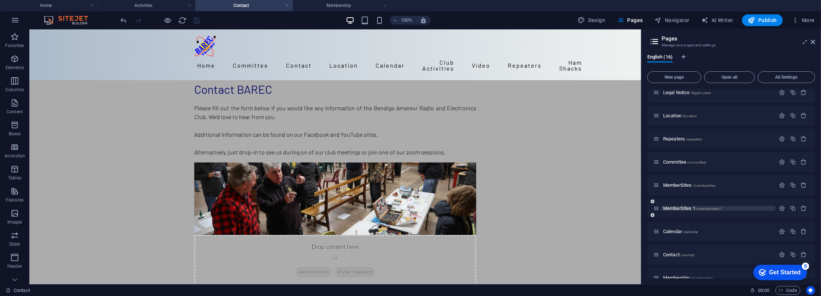
scroll to position [66, 0]
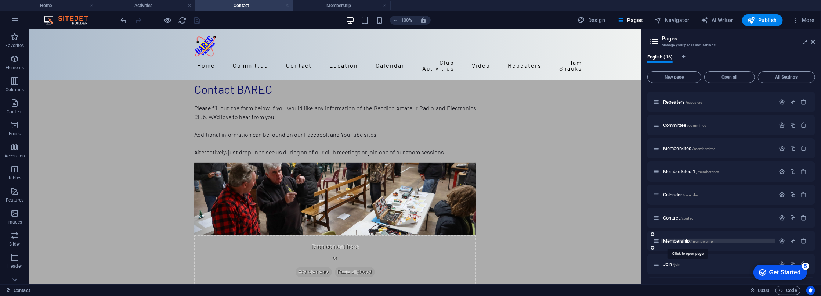
click at [674, 240] on span "Membership /membership" at bounding box center [688, 241] width 50 height 6
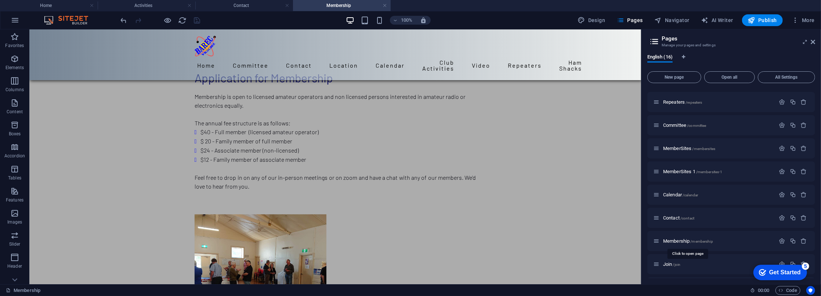
scroll to position [151, 0]
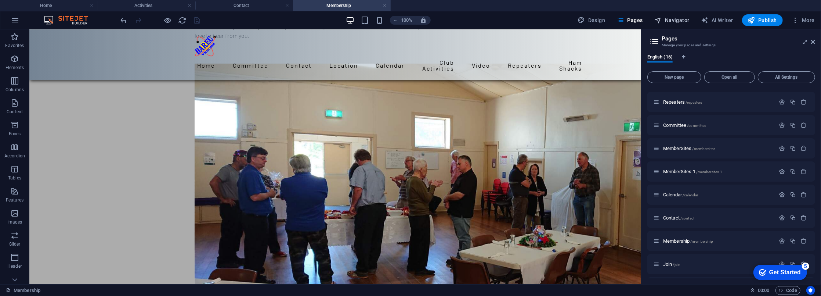
click at [670, 22] on span "Navigator" at bounding box center [672, 20] width 35 height 7
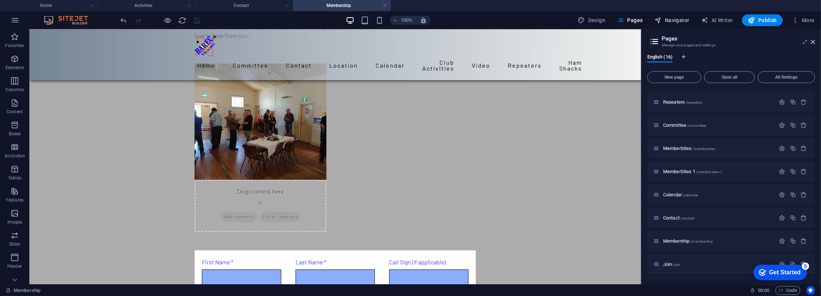
select select "16025971-en"
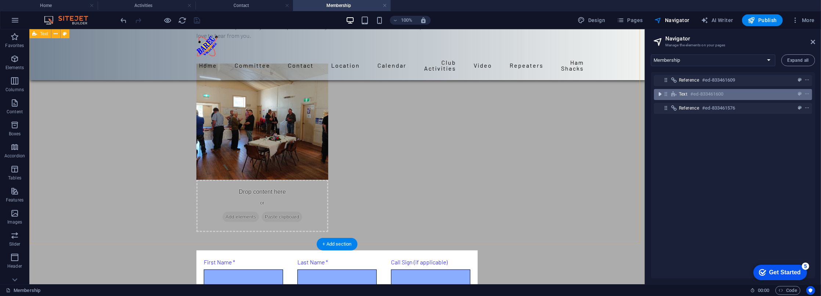
click at [660, 95] on icon "toggle-expand" at bounding box center [659, 93] width 7 height 7
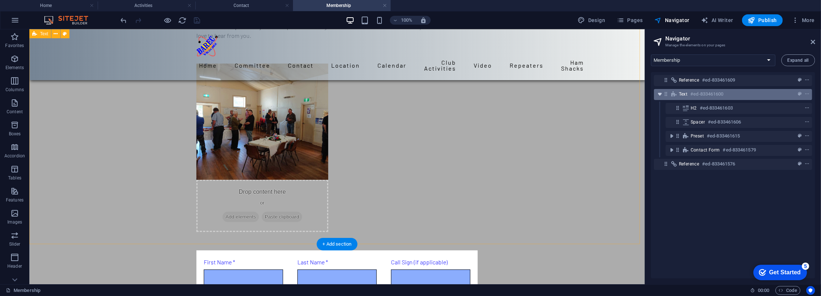
click at [660, 95] on icon "toggle-expand" at bounding box center [659, 93] width 7 height 7
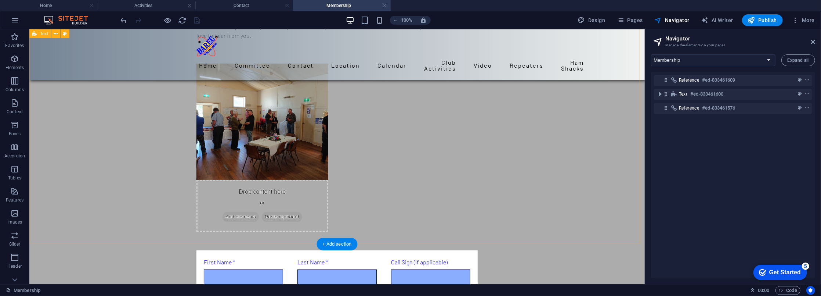
click at [571, 118] on div "Application for Membership Membership is open to licensed amateur operators and…" at bounding box center [336, 164] width 615 height 572
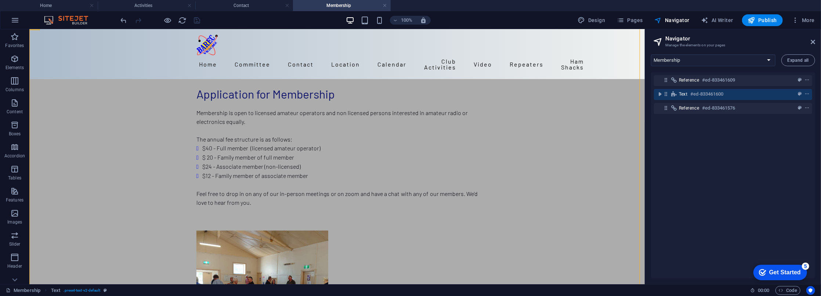
scroll to position [0, 0]
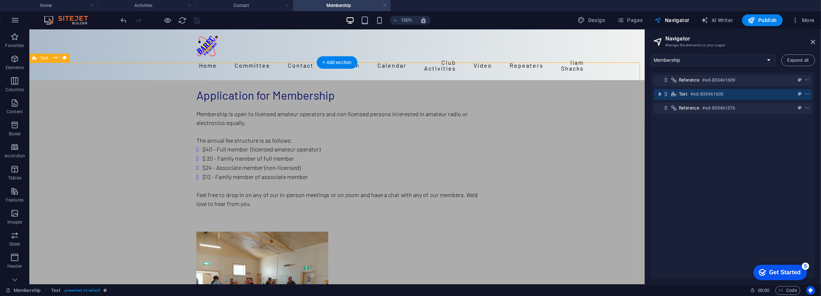
click at [224, 56] on nav "Home Committee Contact General Enquiry Membership Application Location Calendar…" at bounding box center [337, 65] width 282 height 18
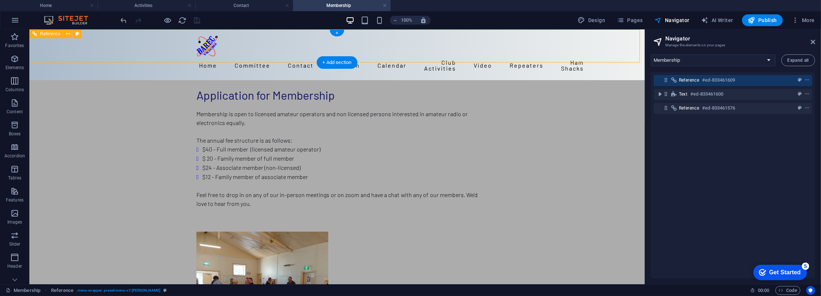
click at [227, 56] on nav "Home Committee Contact General Enquiry Membership Application Location Calendar…" at bounding box center [337, 65] width 282 height 18
click at [631, 20] on span "Pages" at bounding box center [630, 20] width 26 height 7
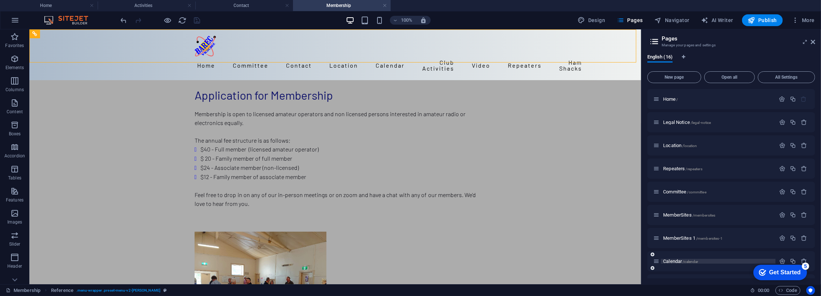
click at [675, 258] on span "Calendar /calendar" at bounding box center [680, 261] width 35 height 6
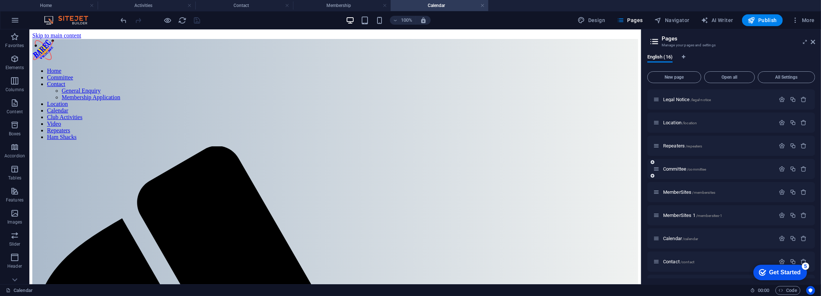
scroll to position [33, 0]
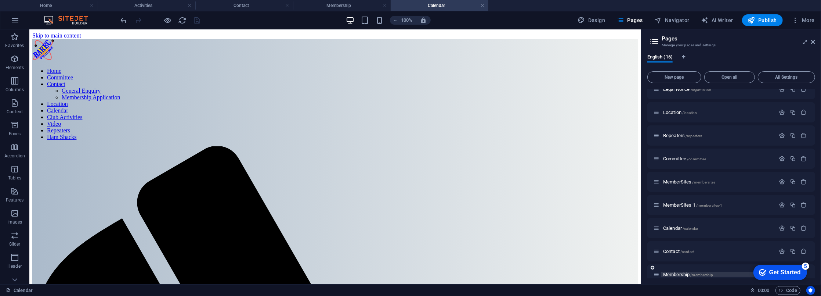
click at [678, 274] on span "Membership /membership" at bounding box center [688, 274] width 50 height 6
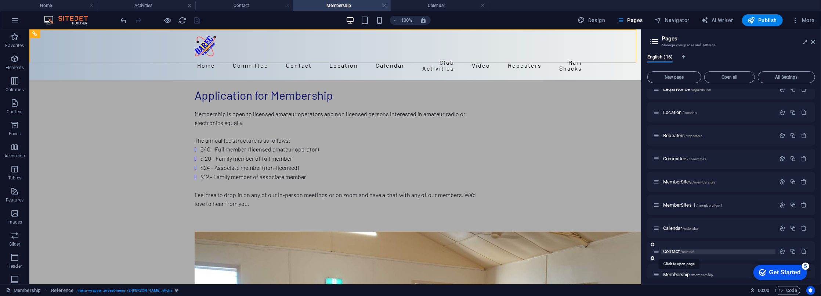
click at [670, 251] on span "Contact /contact" at bounding box center [678, 251] width 31 height 6
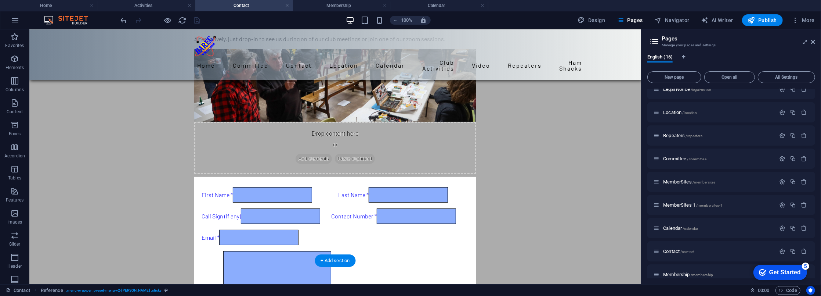
scroll to position [100, 0]
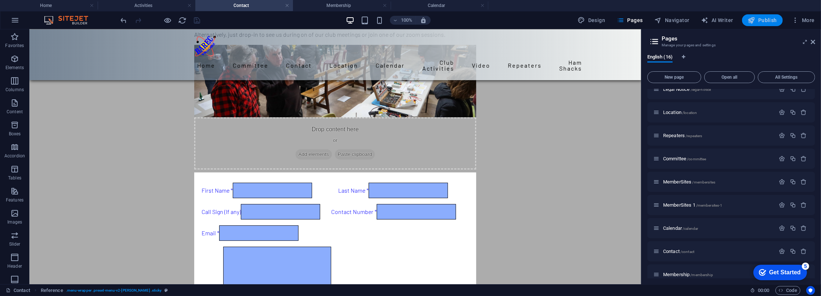
click at [767, 21] on span "Publish" at bounding box center [762, 20] width 29 height 7
